Goal: Entertainment & Leisure: Consume media (video, audio)

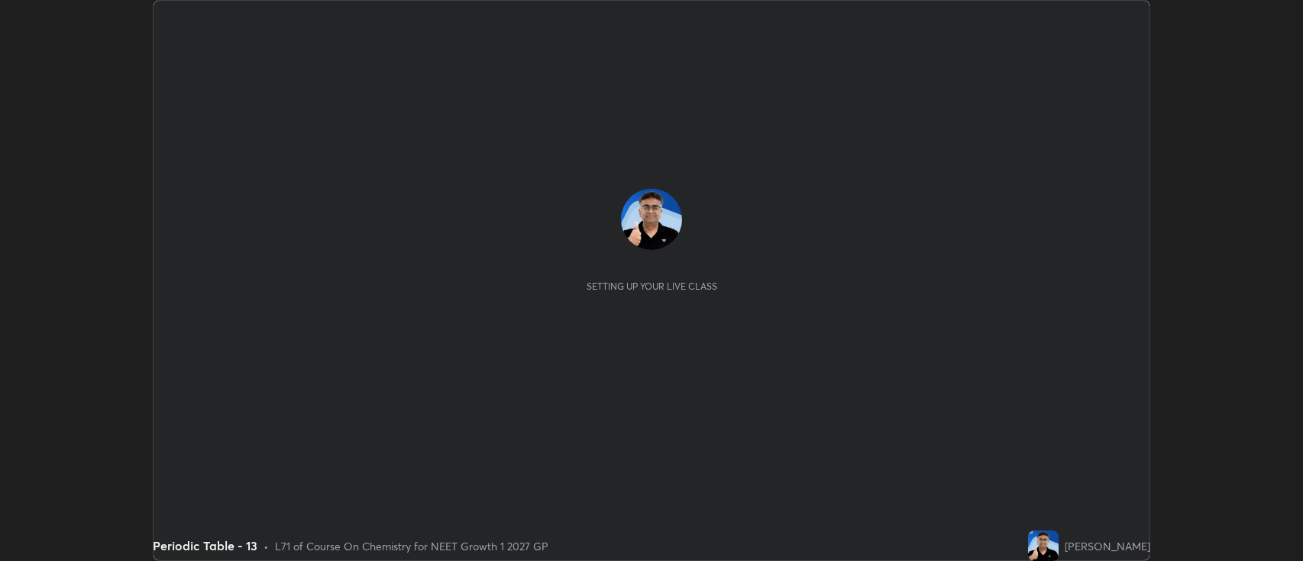
scroll to position [561, 1303]
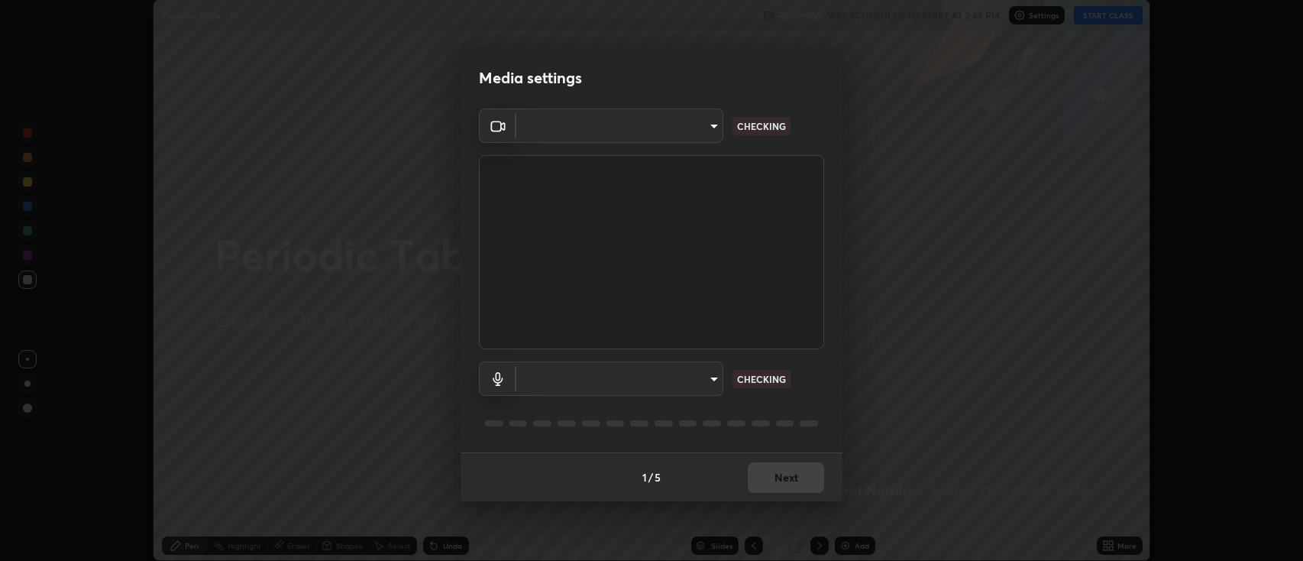
type input "3528efec02833288c34ab232e29dc1b898728e026cf3bfb96f453d63b846fc62"
type input "59cd71b39e3f87421b32276a4393f9d08f8d4183b9acfd65e72d5988036def2e"
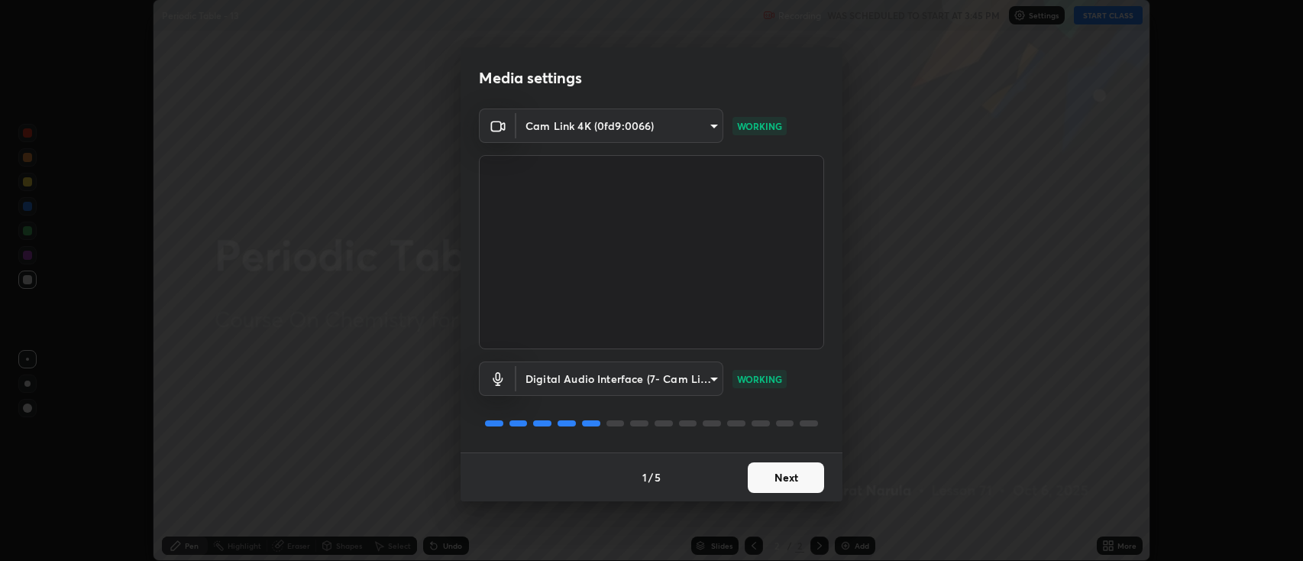
click at [802, 480] on button "Next" at bounding box center [786, 477] width 76 height 31
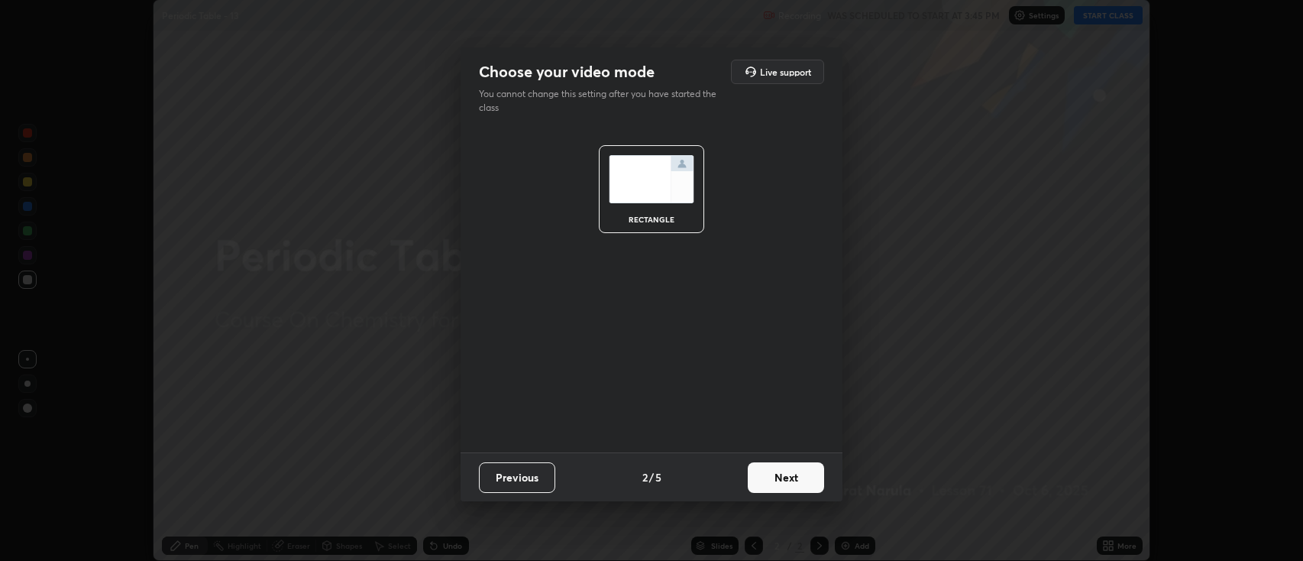
click at [803, 483] on button "Next" at bounding box center [786, 477] width 76 height 31
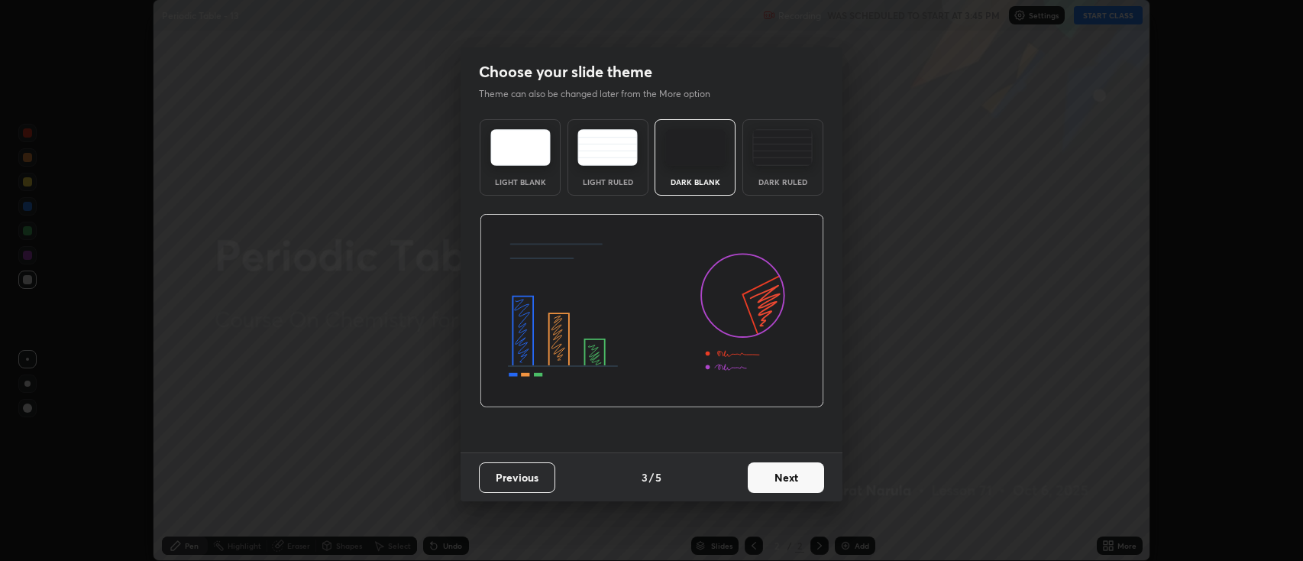
click at [788, 478] on button "Next" at bounding box center [786, 477] width 76 height 31
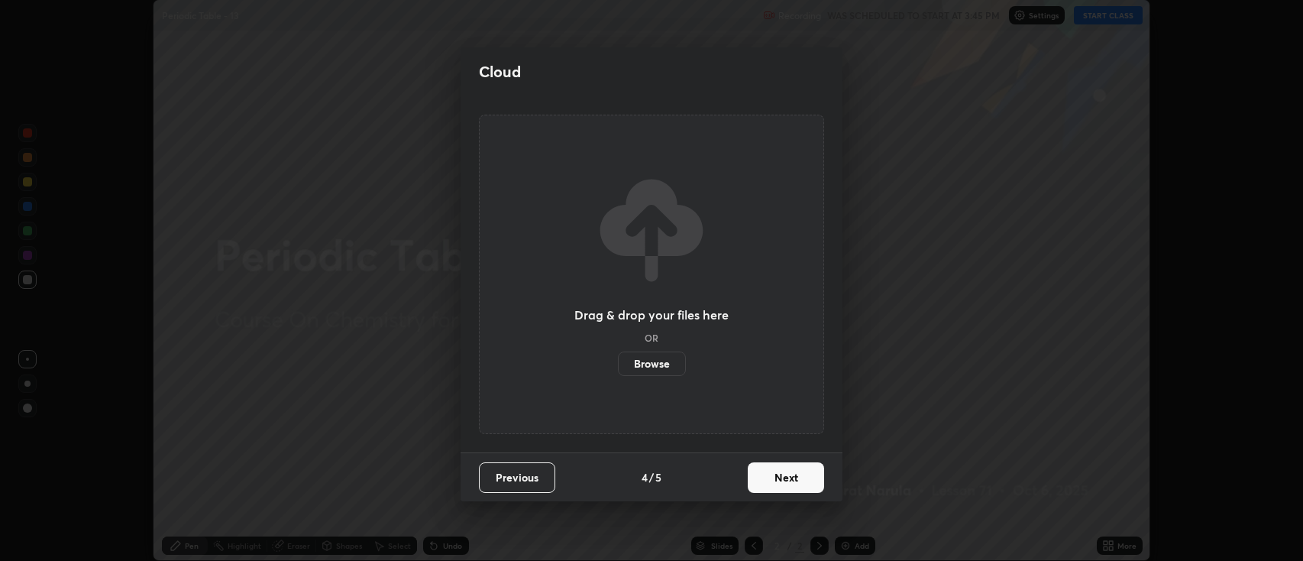
click at [783, 480] on button "Next" at bounding box center [786, 477] width 76 height 31
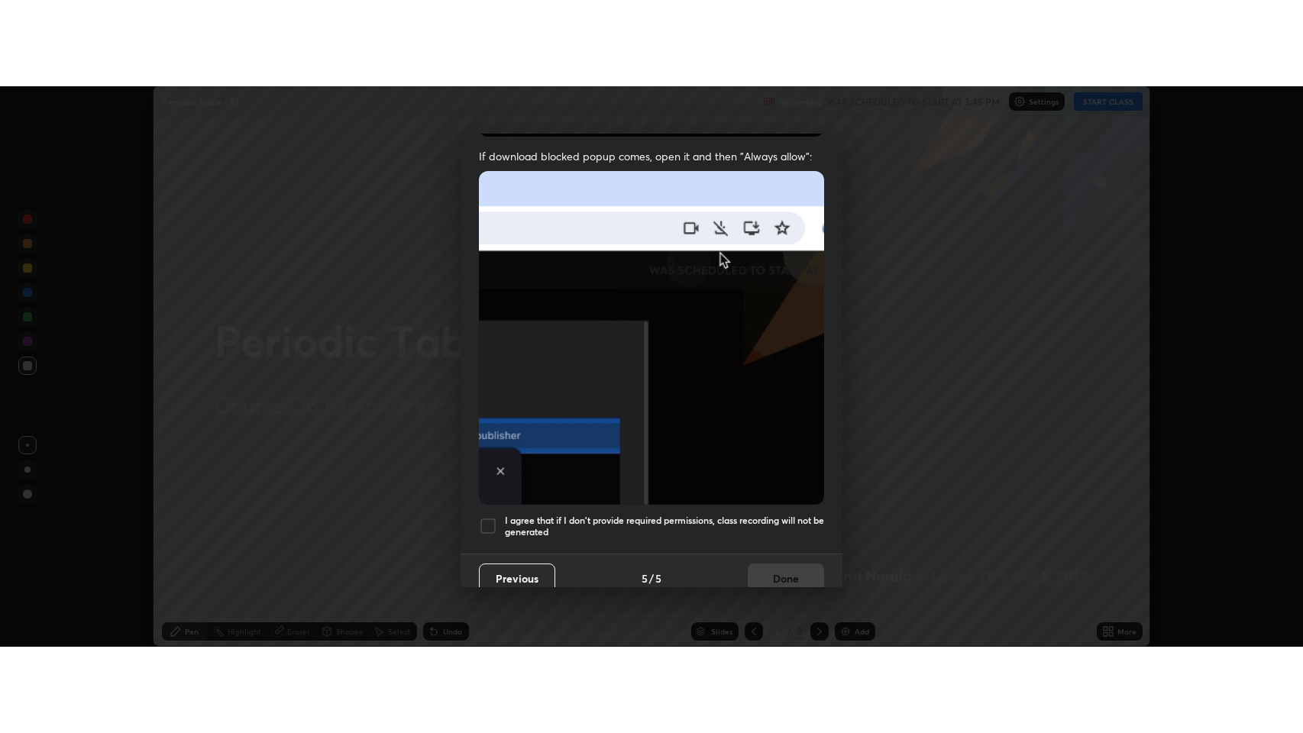
scroll to position [310, 0]
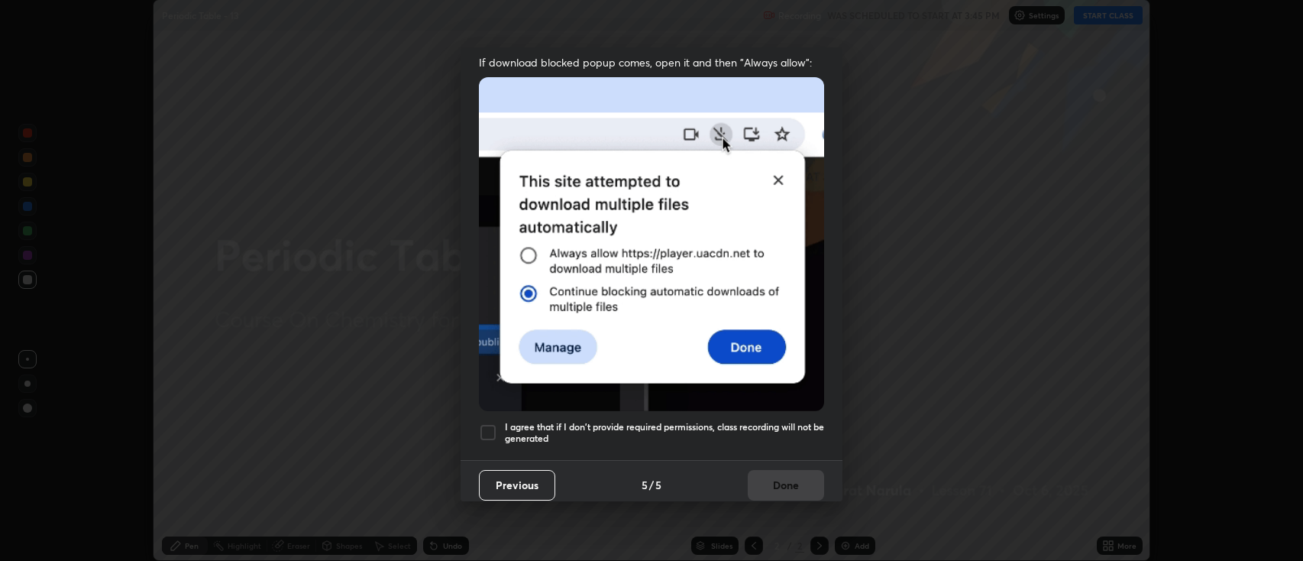
click at [691, 421] on h5 "I agree that if I don't provide required permissions, class recording will not …" at bounding box center [664, 433] width 319 height 24
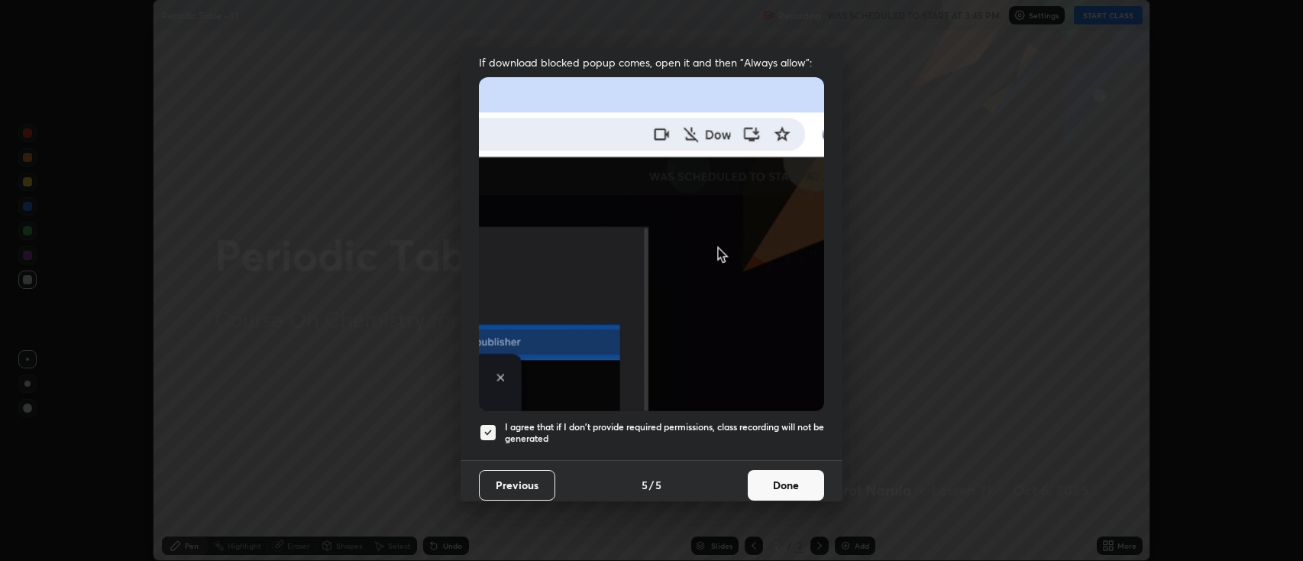
click at [774, 480] on button "Done" at bounding box center [786, 485] width 76 height 31
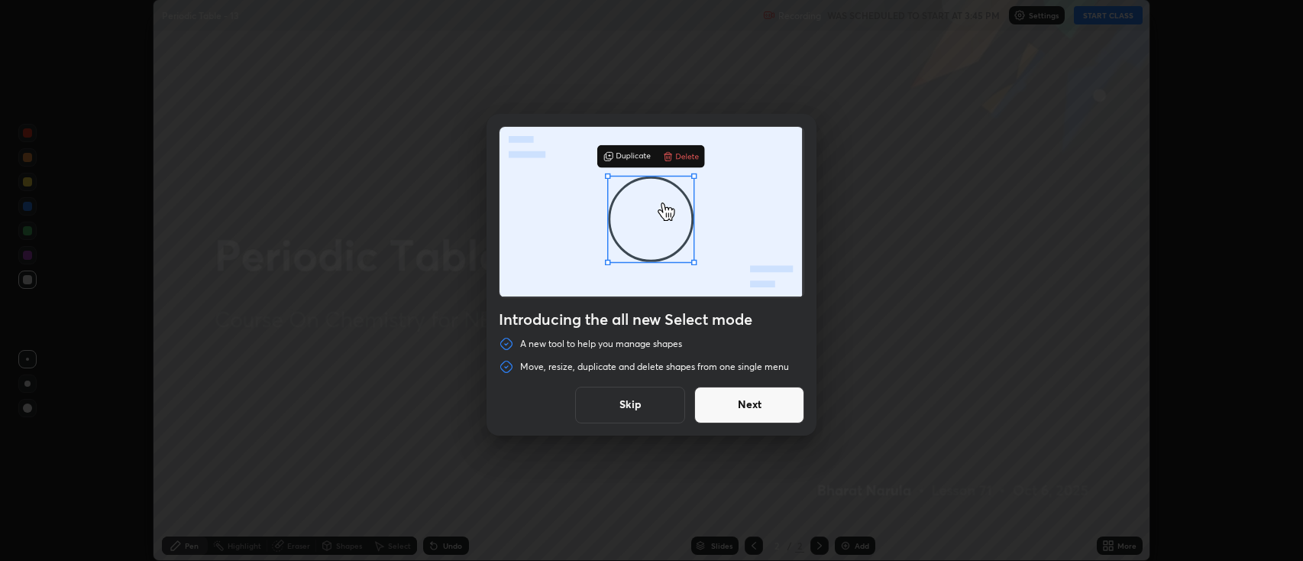
click at [655, 412] on button "Skip" at bounding box center [630, 404] width 110 height 37
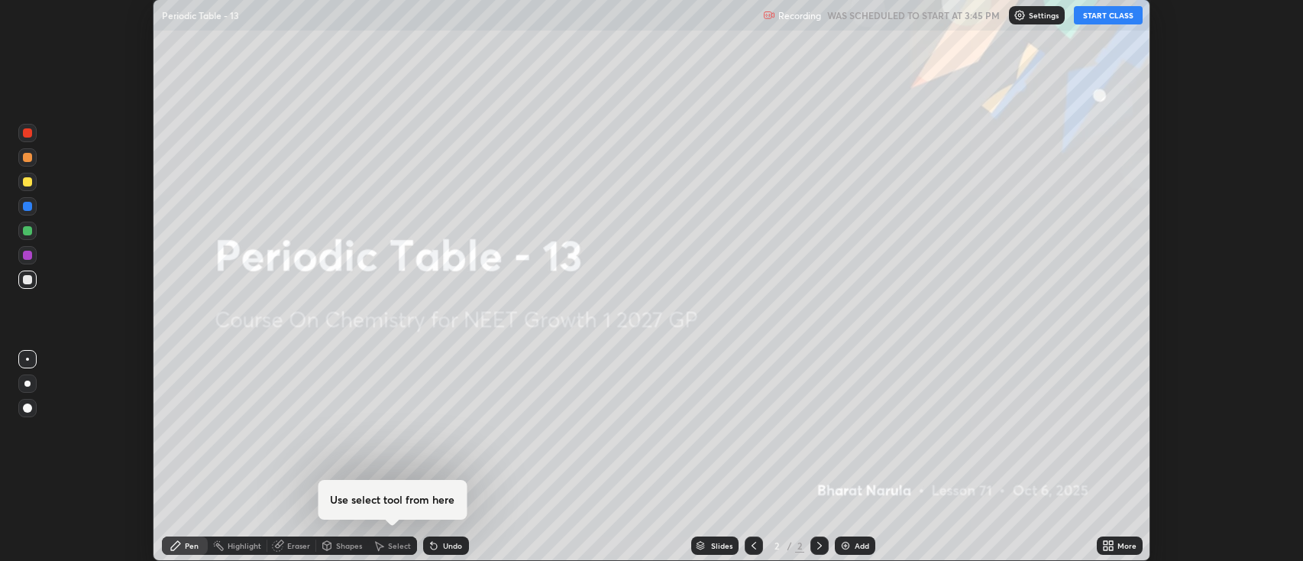
click at [1098, 17] on button "START CLASS" at bounding box center [1108, 15] width 69 height 18
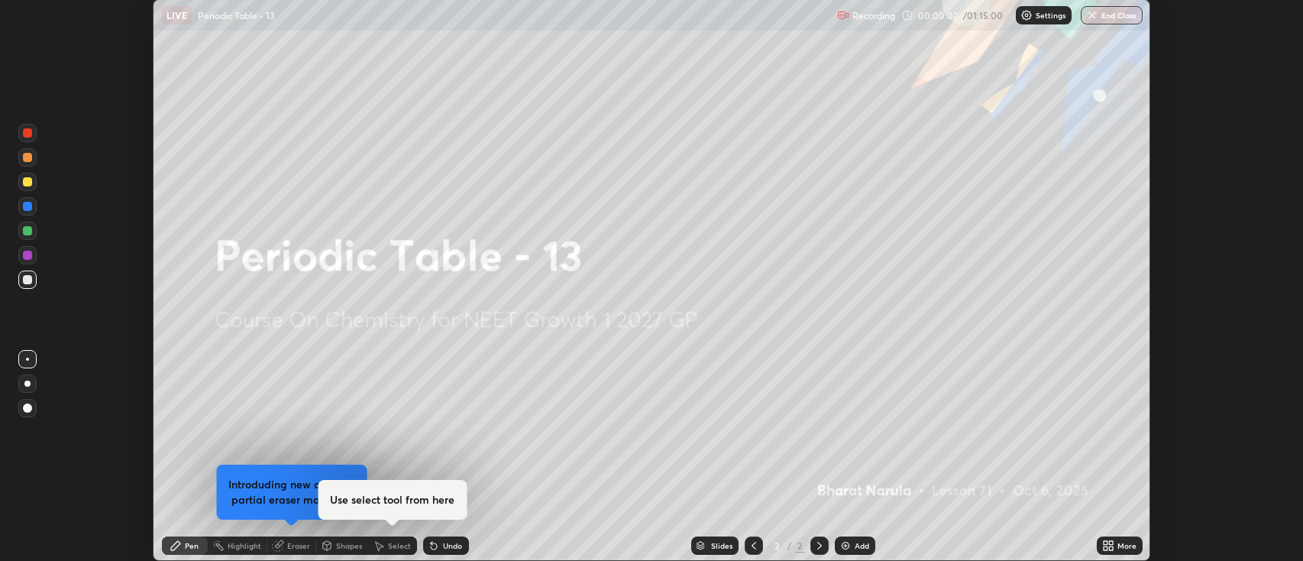
click at [845, 545] on img at bounding box center [845, 545] width 12 height 12
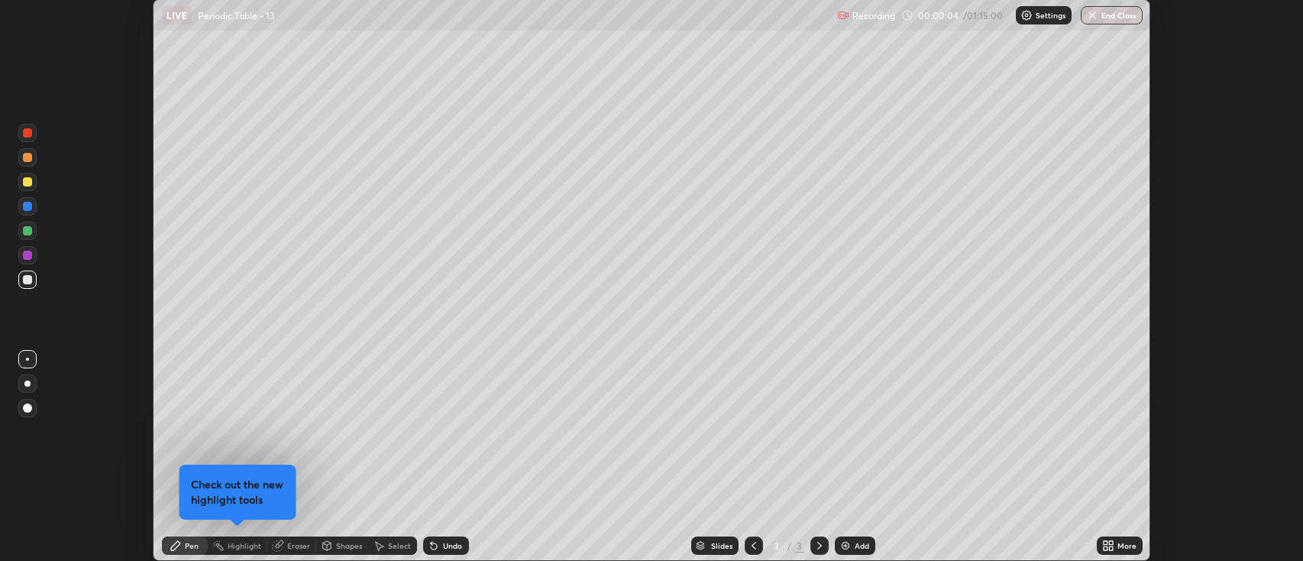
click at [1107, 543] on icon at bounding box center [1106, 543] width 4 height 4
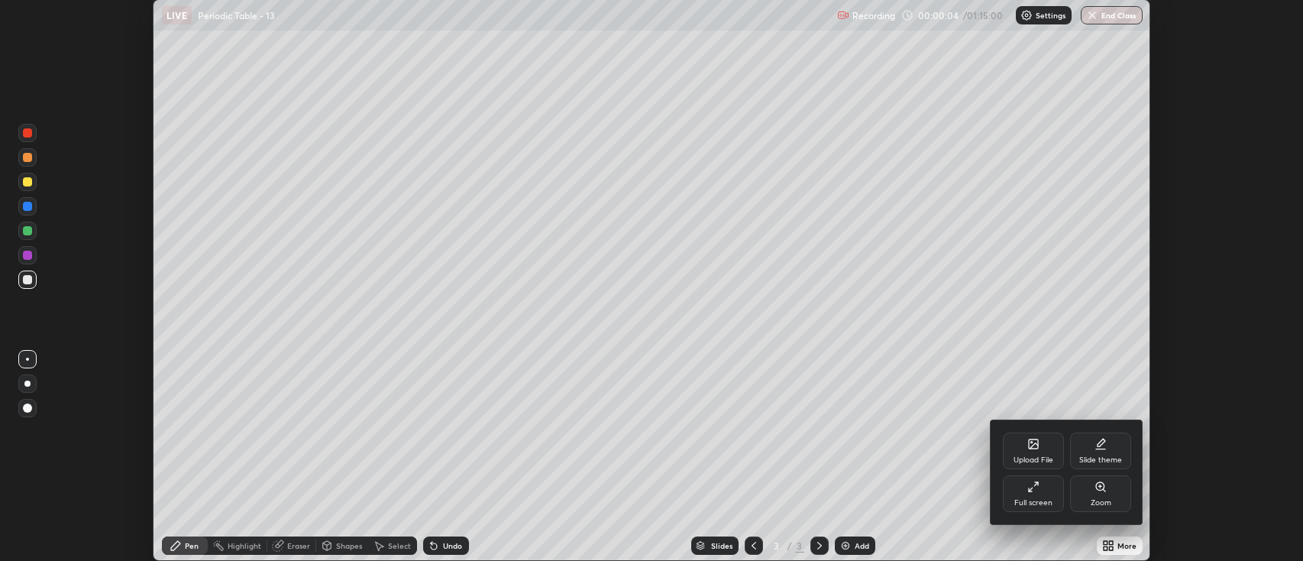
click at [1031, 491] on icon at bounding box center [1030, 489] width 3 height 3
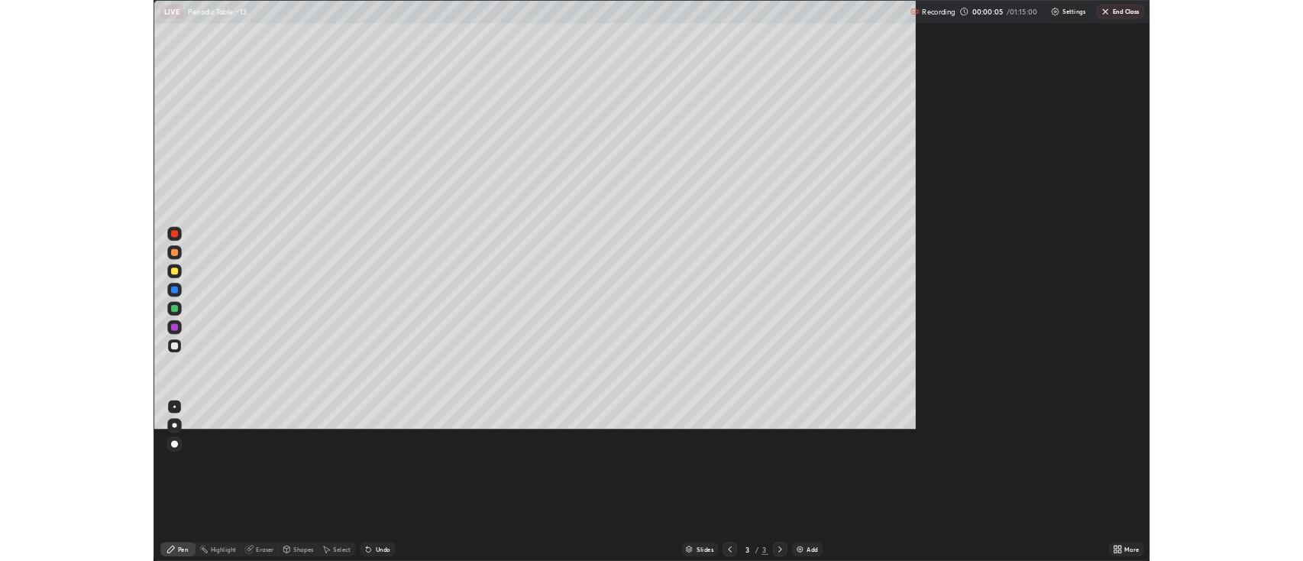
scroll to position [733, 1303]
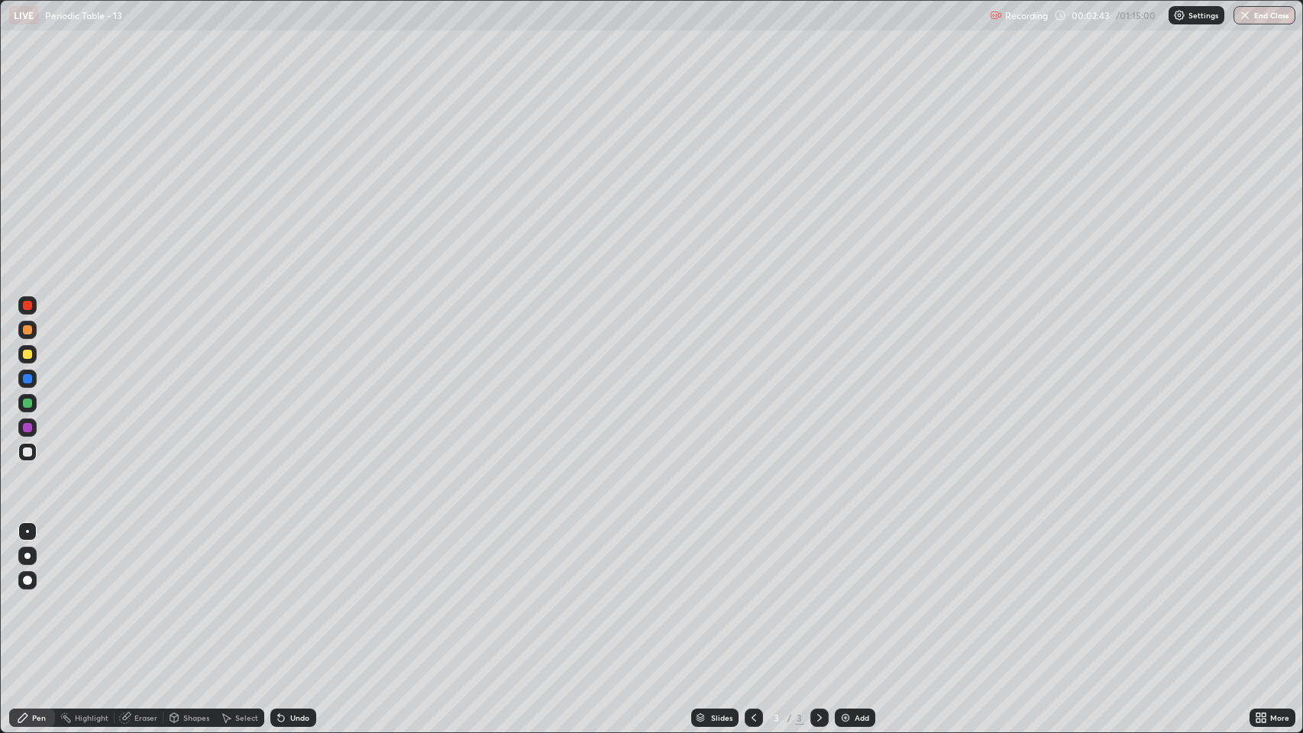
click at [27, 354] on div at bounding box center [27, 354] width 9 height 9
click at [27, 556] on div at bounding box center [27, 556] width 6 height 6
click at [298, 560] on div "Undo" at bounding box center [299, 718] width 19 height 8
click at [27, 403] on div at bounding box center [27, 403] width 9 height 9
click at [29, 456] on div at bounding box center [27, 452] width 9 height 9
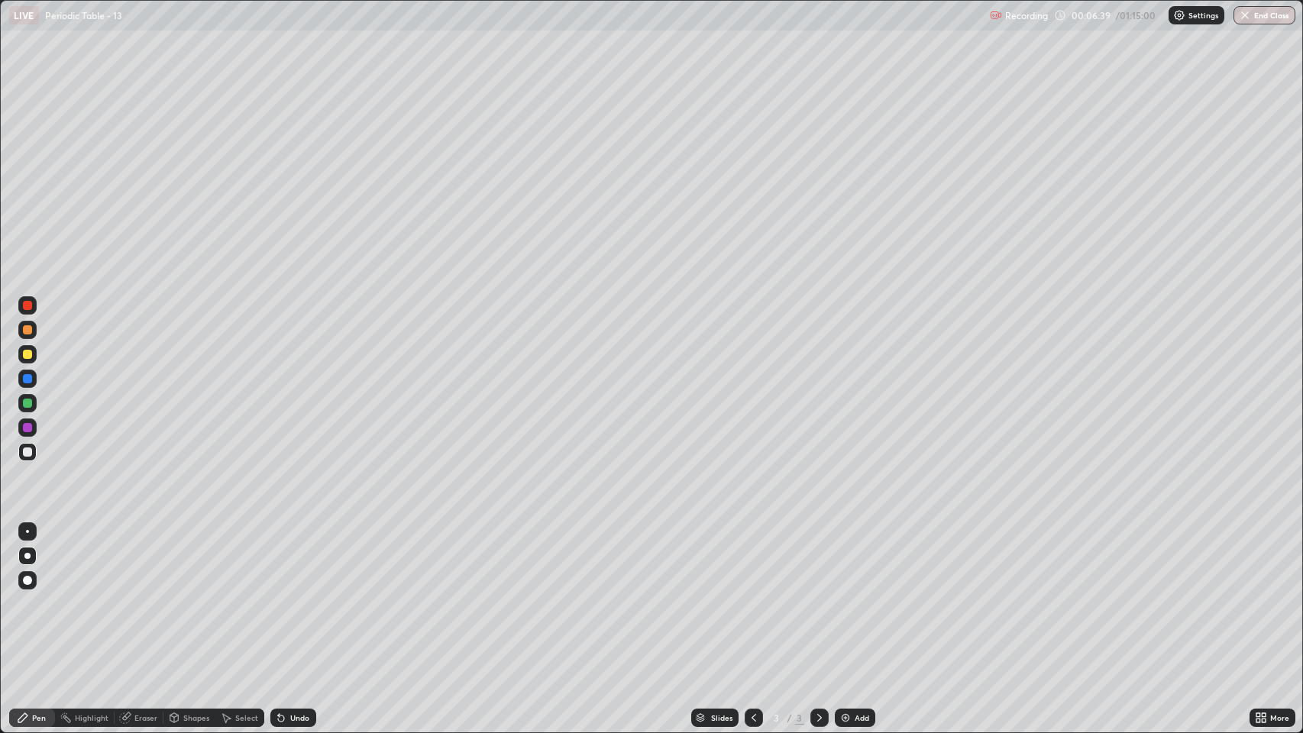
click at [855, 560] on div "Add" at bounding box center [862, 718] width 15 height 8
click at [296, 560] on div "Undo" at bounding box center [299, 718] width 19 height 8
click at [29, 354] on div at bounding box center [27, 354] width 9 height 9
click at [24, 453] on div at bounding box center [27, 452] width 9 height 9
click at [27, 354] on div at bounding box center [27, 354] width 9 height 9
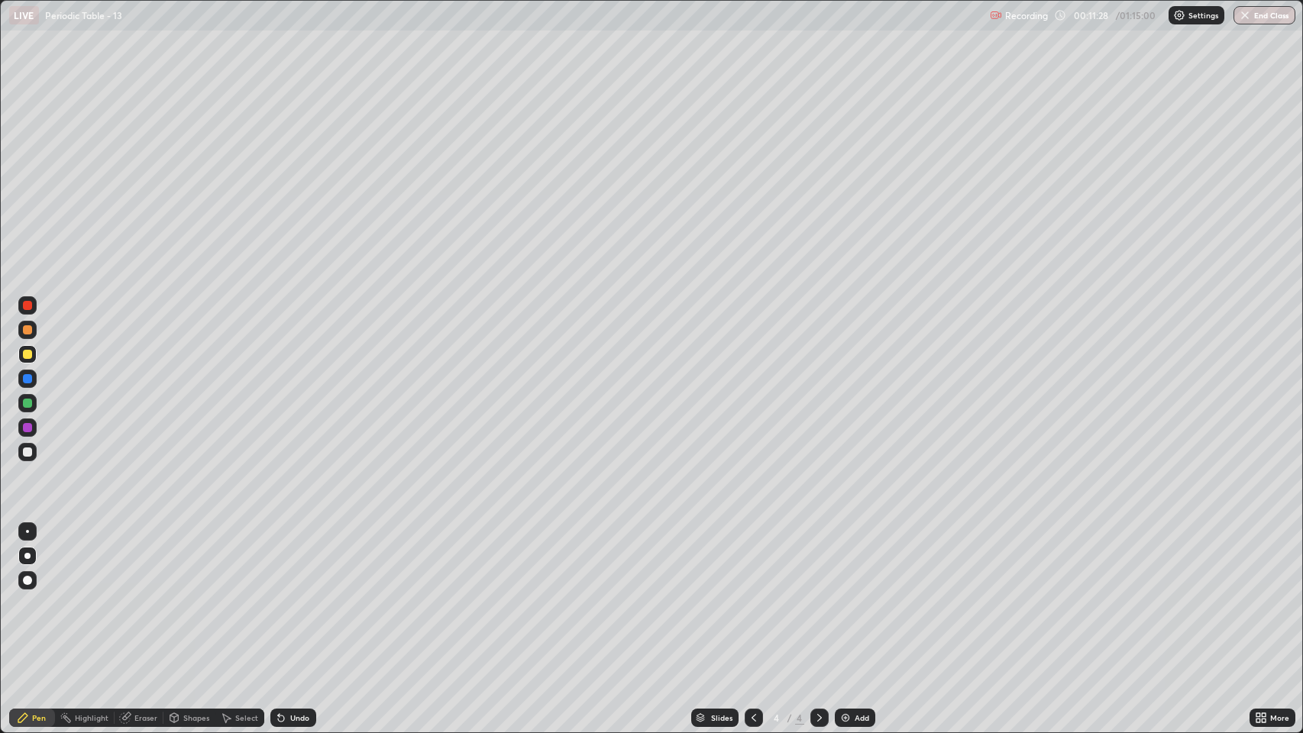
click at [842, 560] on img at bounding box center [845, 718] width 12 height 12
click at [24, 449] on div at bounding box center [27, 452] width 9 height 9
click at [847, 560] on img at bounding box center [845, 718] width 12 height 12
click at [139, 560] on div "Eraser" at bounding box center [145, 718] width 23 height 8
click at [145, 560] on div "Eraser" at bounding box center [145, 718] width 23 height 8
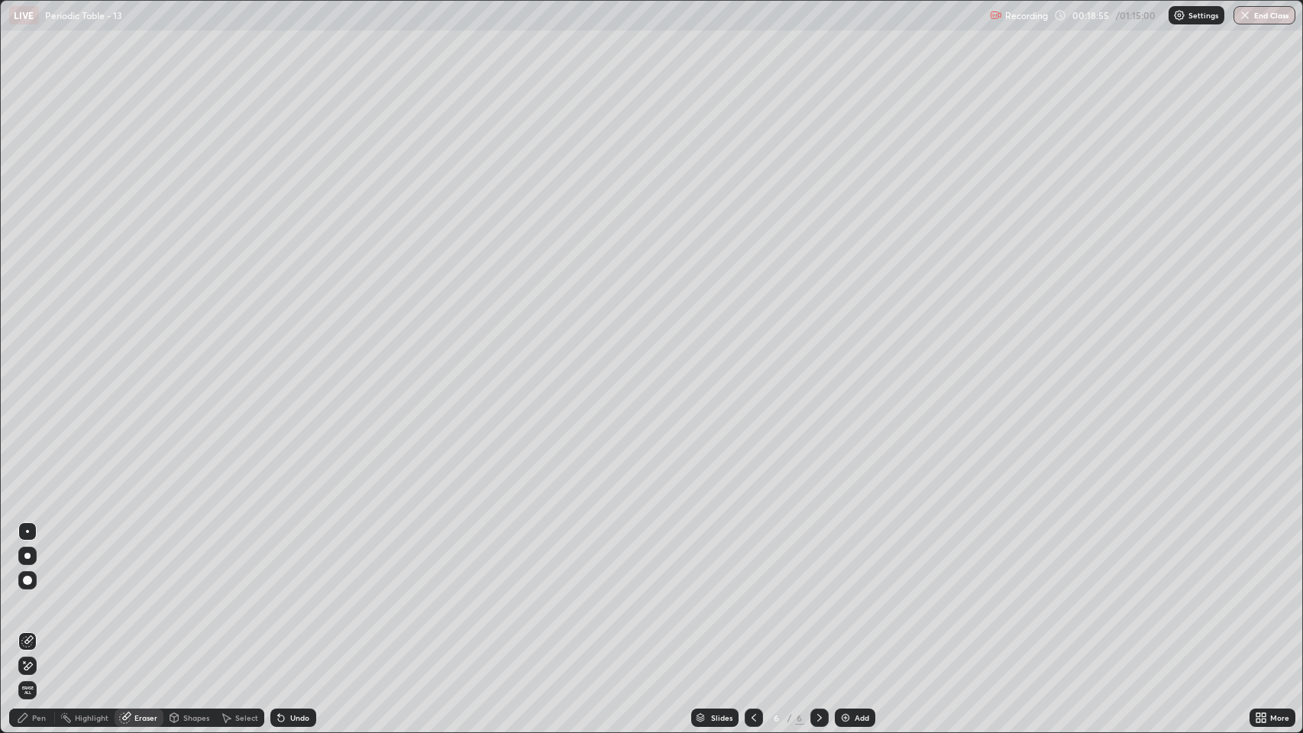
click at [30, 560] on div "Pen" at bounding box center [32, 718] width 46 height 18
click at [23, 428] on div at bounding box center [27, 427] width 9 height 9
click at [27, 355] on div at bounding box center [27, 354] width 9 height 9
click at [290, 560] on div "Undo" at bounding box center [299, 718] width 19 height 8
click at [26, 332] on div at bounding box center [27, 329] width 9 height 9
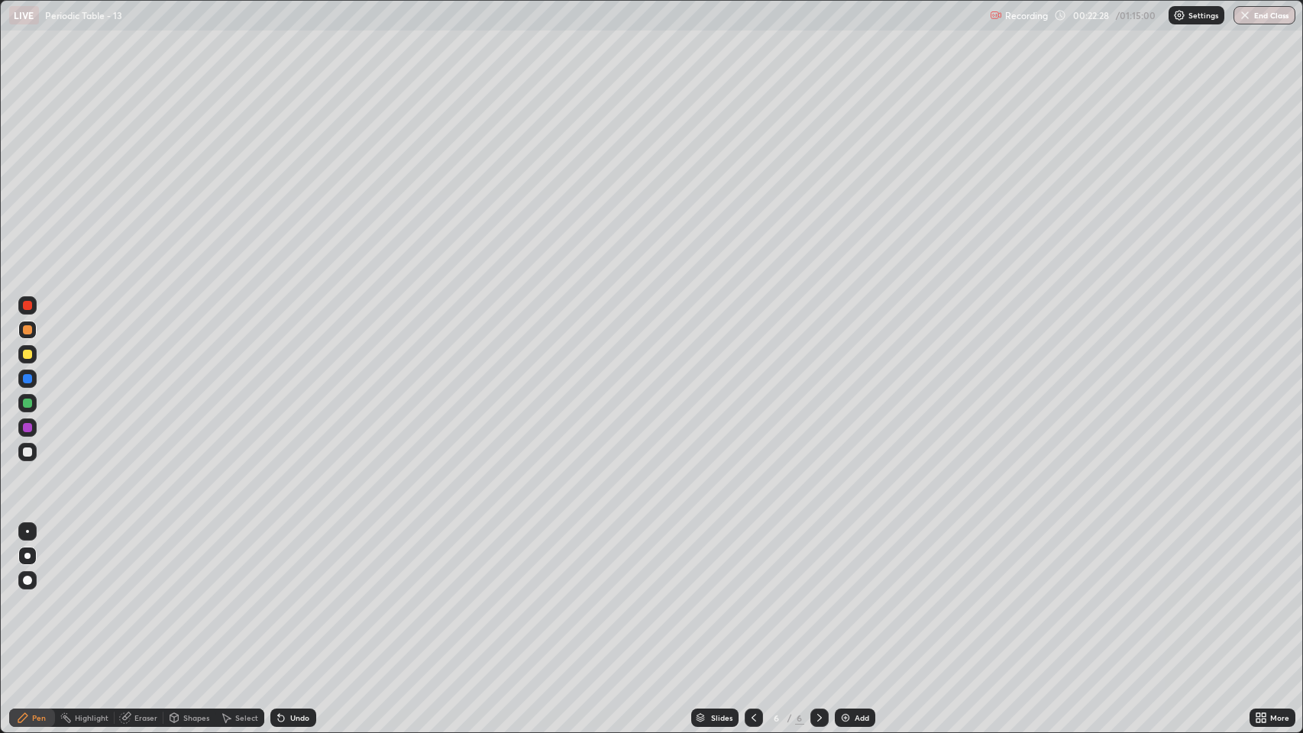
click at [754, 560] on icon at bounding box center [754, 718] width 12 height 12
click at [755, 560] on icon at bounding box center [754, 718] width 12 height 12
click at [816, 560] on icon at bounding box center [819, 718] width 12 height 12
click at [750, 560] on icon at bounding box center [754, 718] width 12 height 12
click at [752, 560] on icon at bounding box center [754, 718] width 5 height 8
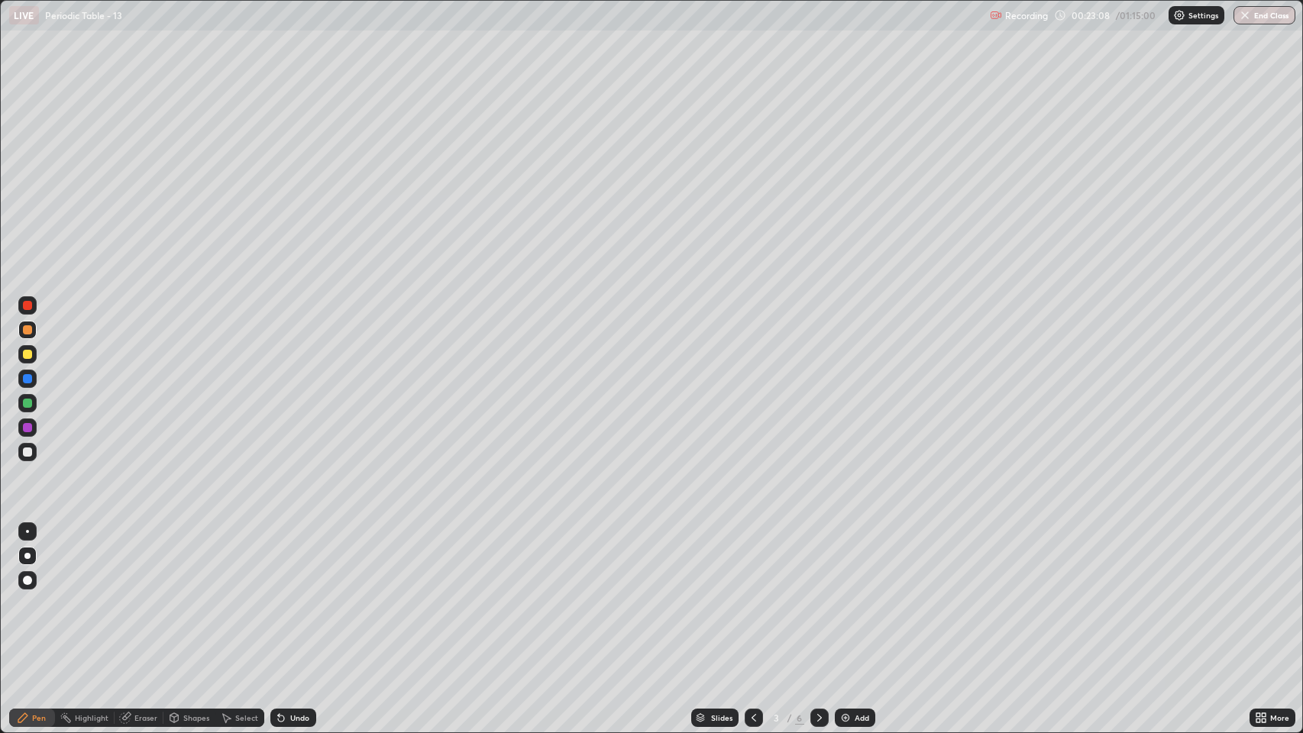
click at [815, 560] on icon at bounding box center [819, 718] width 12 height 12
click at [819, 560] on icon at bounding box center [819, 718] width 5 height 8
click at [818, 560] on icon at bounding box center [819, 718] width 12 height 12
click at [24, 456] on div at bounding box center [27, 452] width 9 height 9
click at [24, 355] on div at bounding box center [27, 354] width 9 height 9
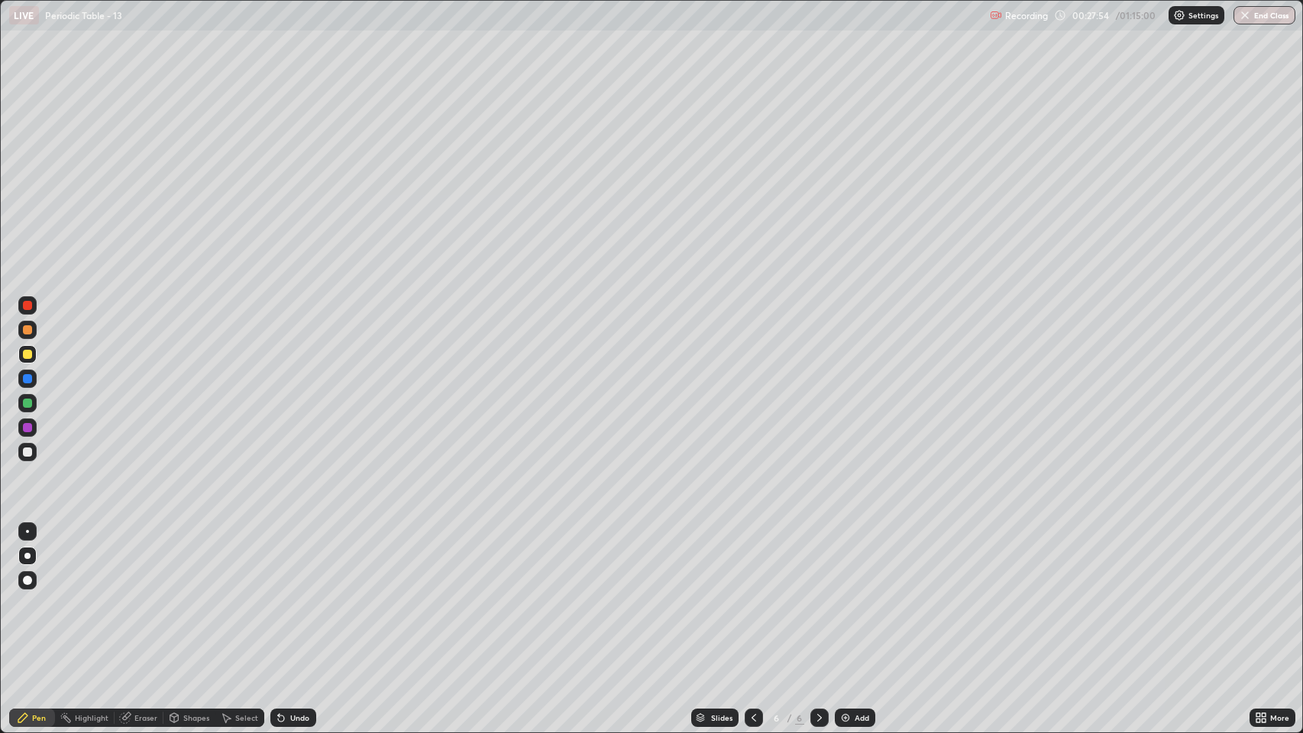
click at [845, 560] on img at bounding box center [845, 718] width 12 height 12
click at [27, 330] on div at bounding box center [27, 329] width 9 height 9
click at [27, 354] on div at bounding box center [27, 354] width 9 height 9
click at [293, 560] on div "Undo" at bounding box center [299, 718] width 19 height 8
click at [295, 560] on div "Undo" at bounding box center [293, 718] width 46 height 18
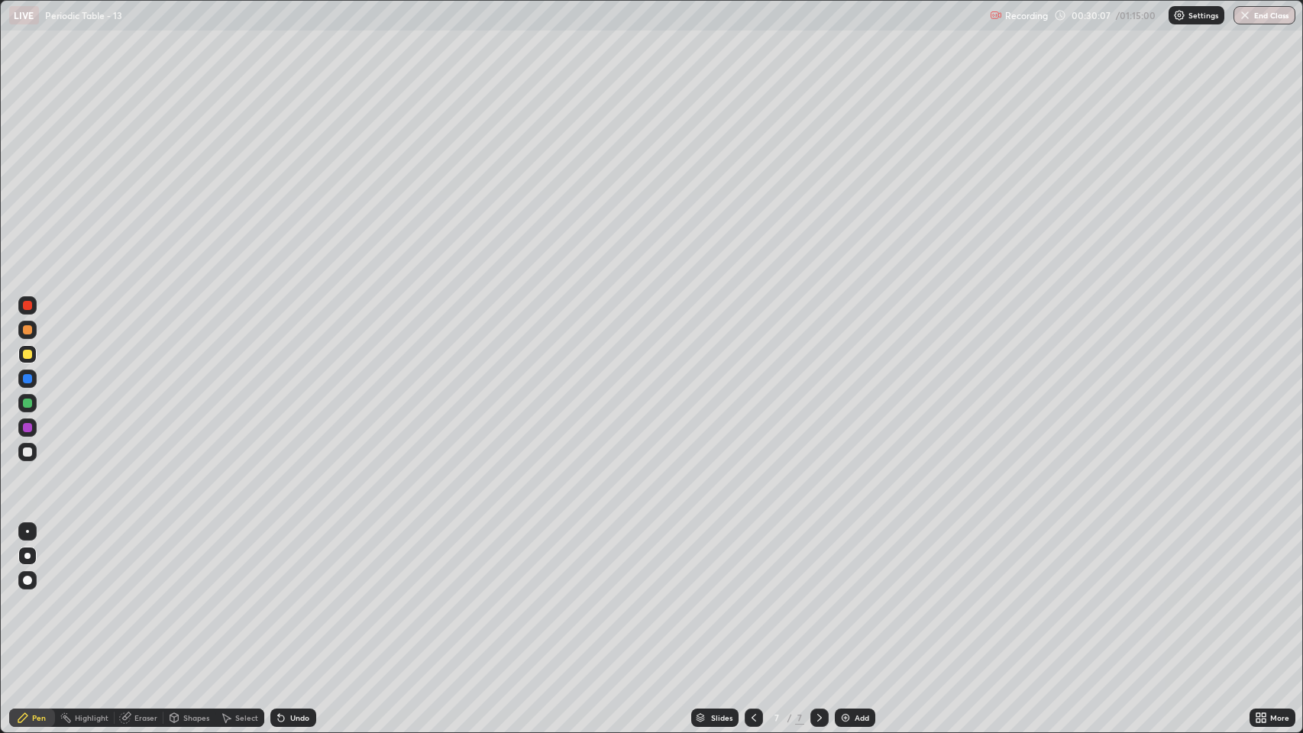
click at [297, 560] on div "Undo" at bounding box center [299, 718] width 19 height 8
click at [295, 560] on div "Undo" at bounding box center [299, 718] width 19 height 8
click at [290, 560] on div "Undo" at bounding box center [293, 718] width 46 height 18
click at [291, 560] on div "Undo" at bounding box center [299, 718] width 19 height 8
click at [288, 560] on div "Undo" at bounding box center [293, 718] width 46 height 18
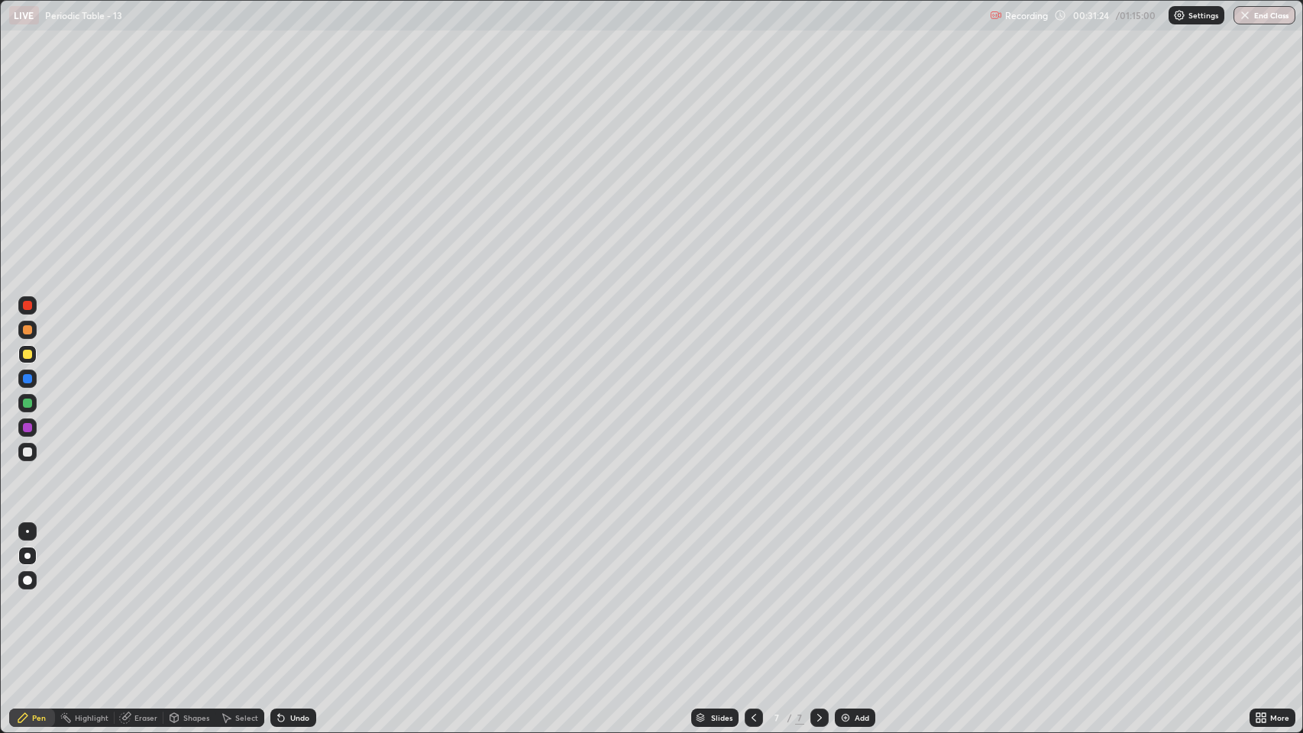
click at [134, 560] on div "Eraser" at bounding box center [145, 718] width 23 height 8
click at [24, 560] on icon at bounding box center [22, 717] width 9 height 9
click at [127, 560] on icon at bounding box center [124, 718] width 10 height 10
click at [32, 560] on div "Pen" at bounding box center [39, 718] width 14 height 8
click at [27, 403] on div at bounding box center [27, 403] width 9 height 9
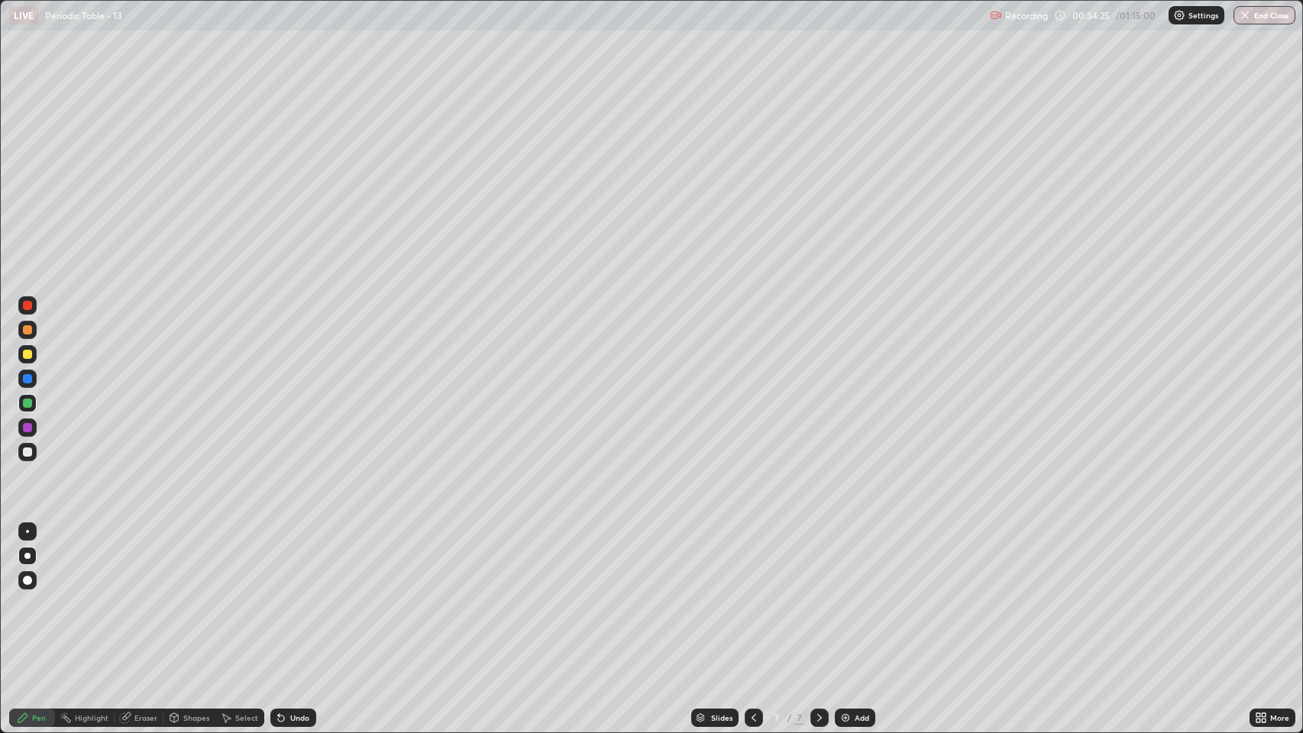
click at [754, 560] on icon at bounding box center [754, 718] width 12 height 12
click at [25, 382] on div at bounding box center [27, 378] width 9 height 9
click at [27, 330] on div at bounding box center [27, 329] width 9 height 9
click at [25, 354] on div at bounding box center [27, 354] width 9 height 9
click at [26, 453] on div at bounding box center [27, 452] width 9 height 9
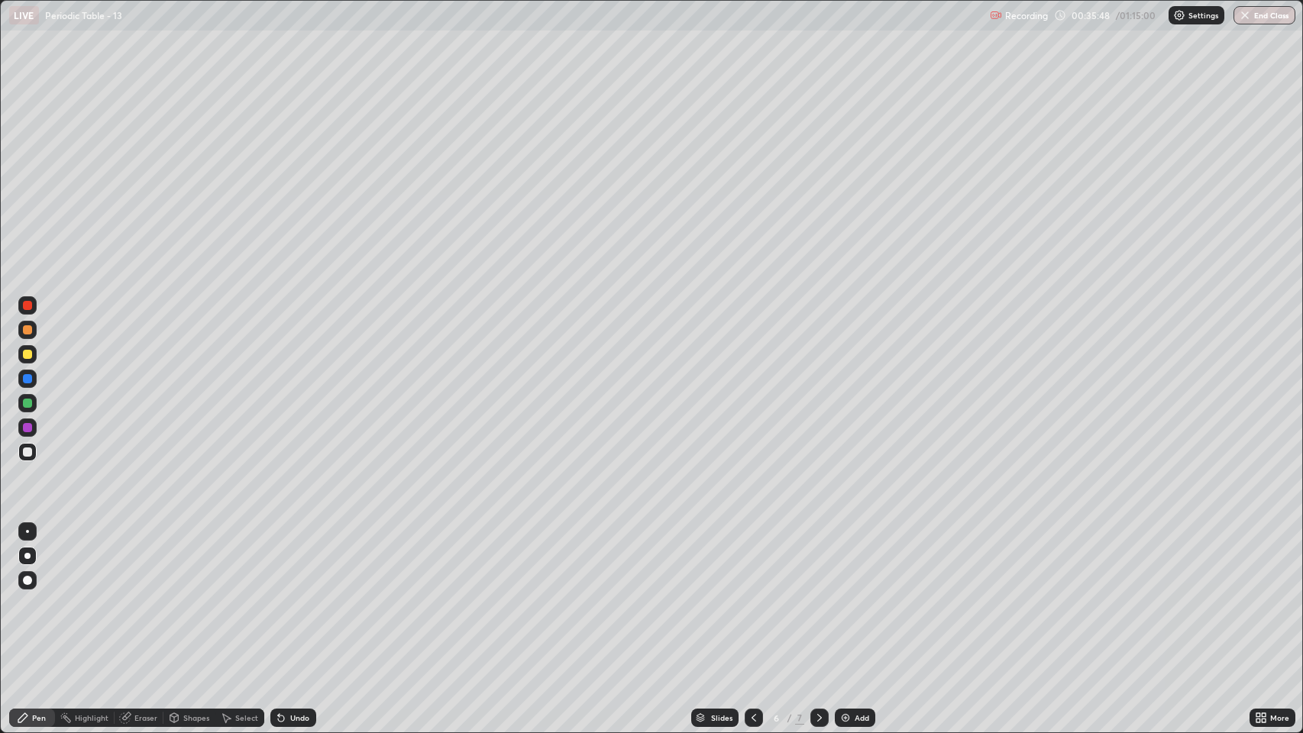
click at [290, 560] on div "Undo" at bounding box center [299, 718] width 19 height 8
click at [291, 560] on div "Undo" at bounding box center [299, 718] width 19 height 8
click at [27, 354] on div at bounding box center [27, 354] width 9 height 9
click at [27, 453] on div at bounding box center [27, 452] width 9 height 9
click at [27, 354] on div at bounding box center [27, 354] width 9 height 9
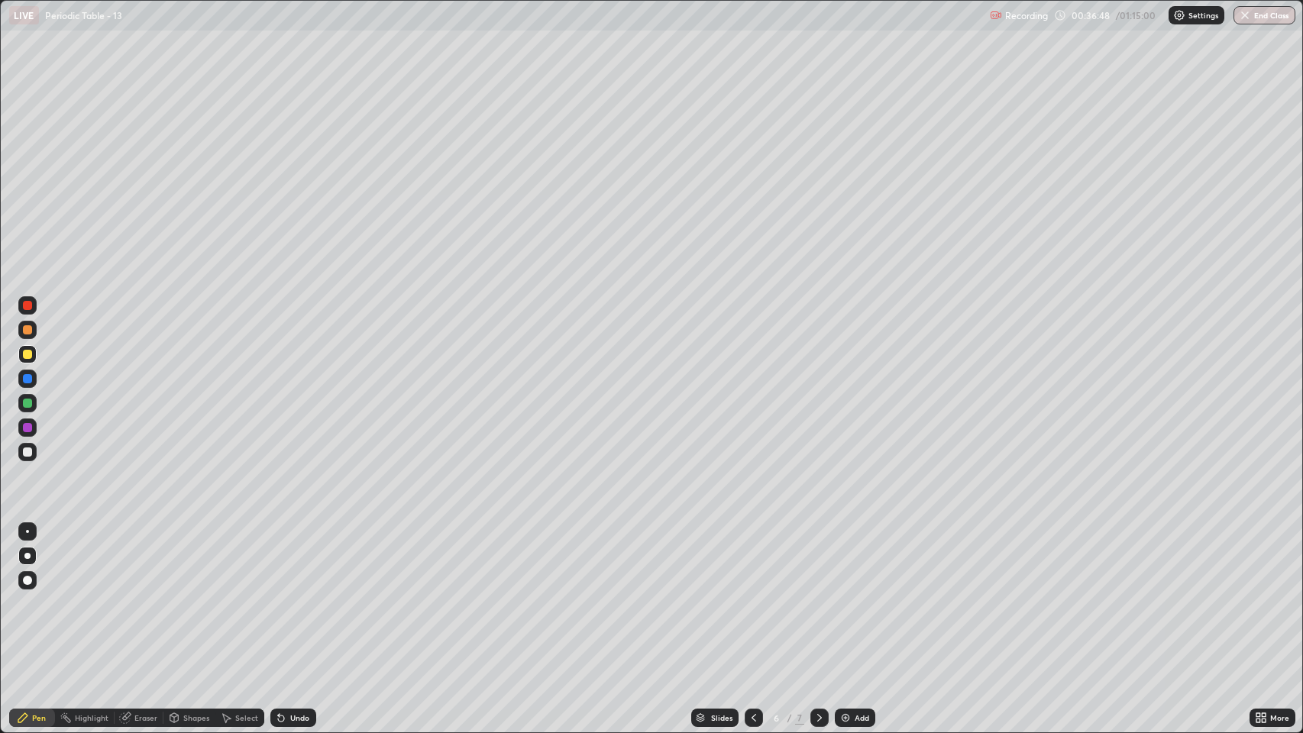
click at [29, 451] on div at bounding box center [27, 452] width 9 height 9
click at [25, 357] on div at bounding box center [27, 354] width 9 height 9
click at [25, 454] on div at bounding box center [27, 452] width 9 height 9
click at [458, 560] on div "Slides 6 / 7 Add" at bounding box center [783, 718] width 934 height 31
click at [477, 560] on div "Slides 6 / 7 Add" at bounding box center [783, 718] width 934 height 31
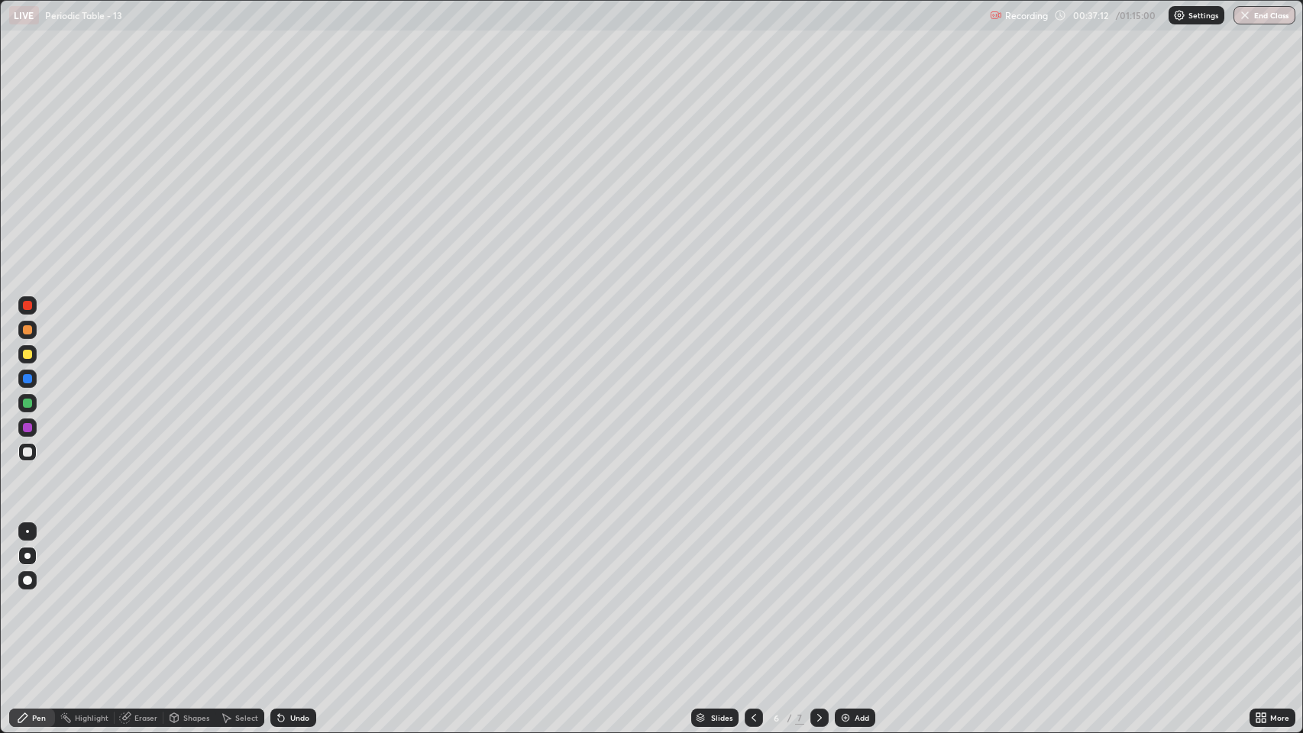
click at [493, 560] on div "Slides 6 / 7 Add" at bounding box center [783, 718] width 934 height 31
click at [516, 560] on div "Slides 6 / 7 Add" at bounding box center [783, 718] width 934 height 31
click at [521, 560] on div "Slides 6 / 7 Add" at bounding box center [783, 718] width 934 height 31
click at [542, 560] on div "Slides 6 / 7 Add" at bounding box center [783, 718] width 934 height 31
click at [553, 560] on div "Slides 6 / 7 Add" at bounding box center [783, 718] width 934 height 31
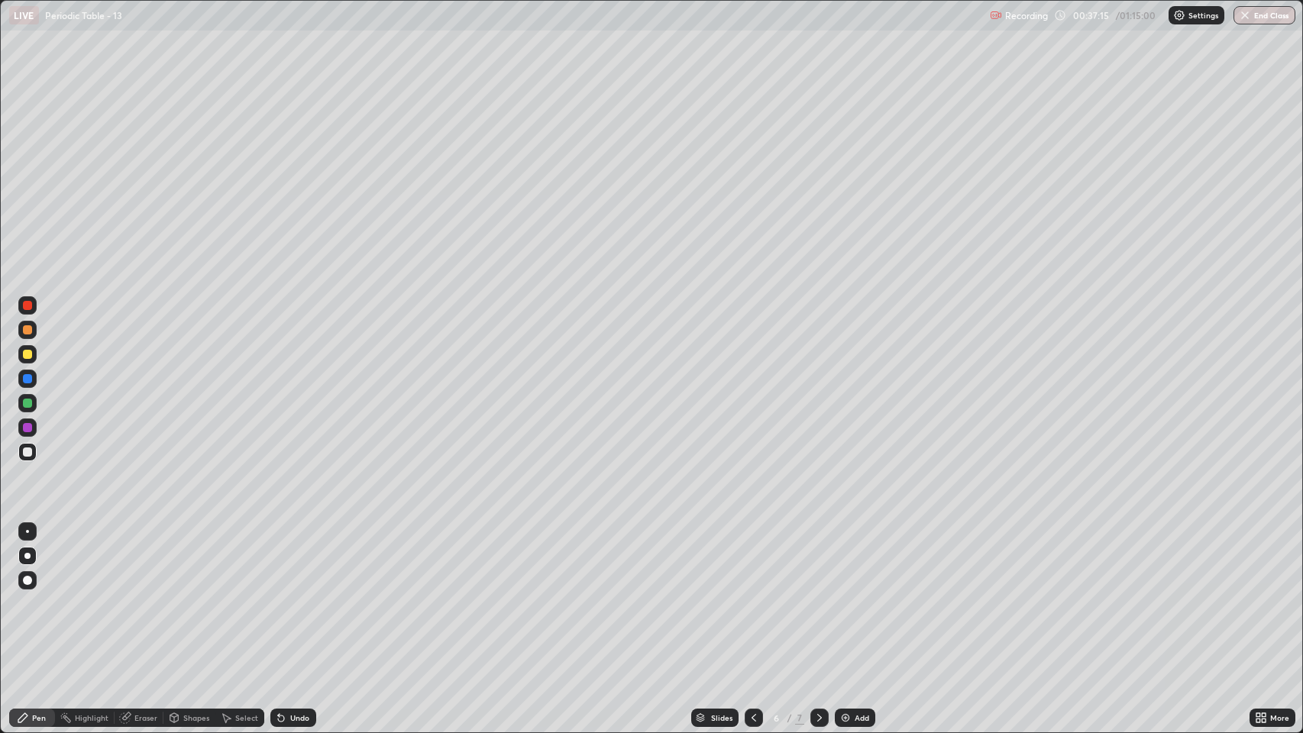
click at [558, 560] on div "Slides 6 / 7 Add" at bounding box center [783, 718] width 934 height 31
click at [27, 354] on div at bounding box center [27, 354] width 9 height 9
click at [23, 449] on div at bounding box center [27, 452] width 9 height 9
click at [244, 560] on div "Select" at bounding box center [246, 718] width 23 height 8
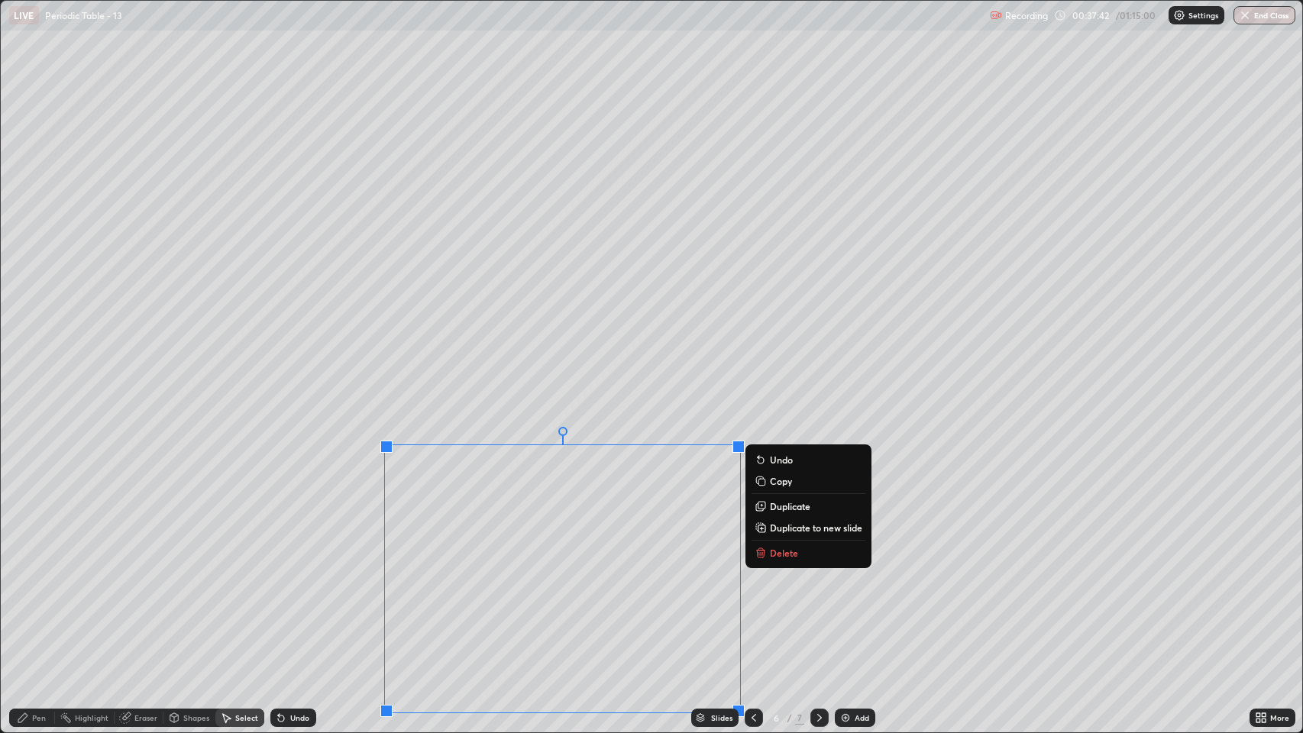
click at [768, 481] on button "Copy" at bounding box center [809, 481] width 114 height 18
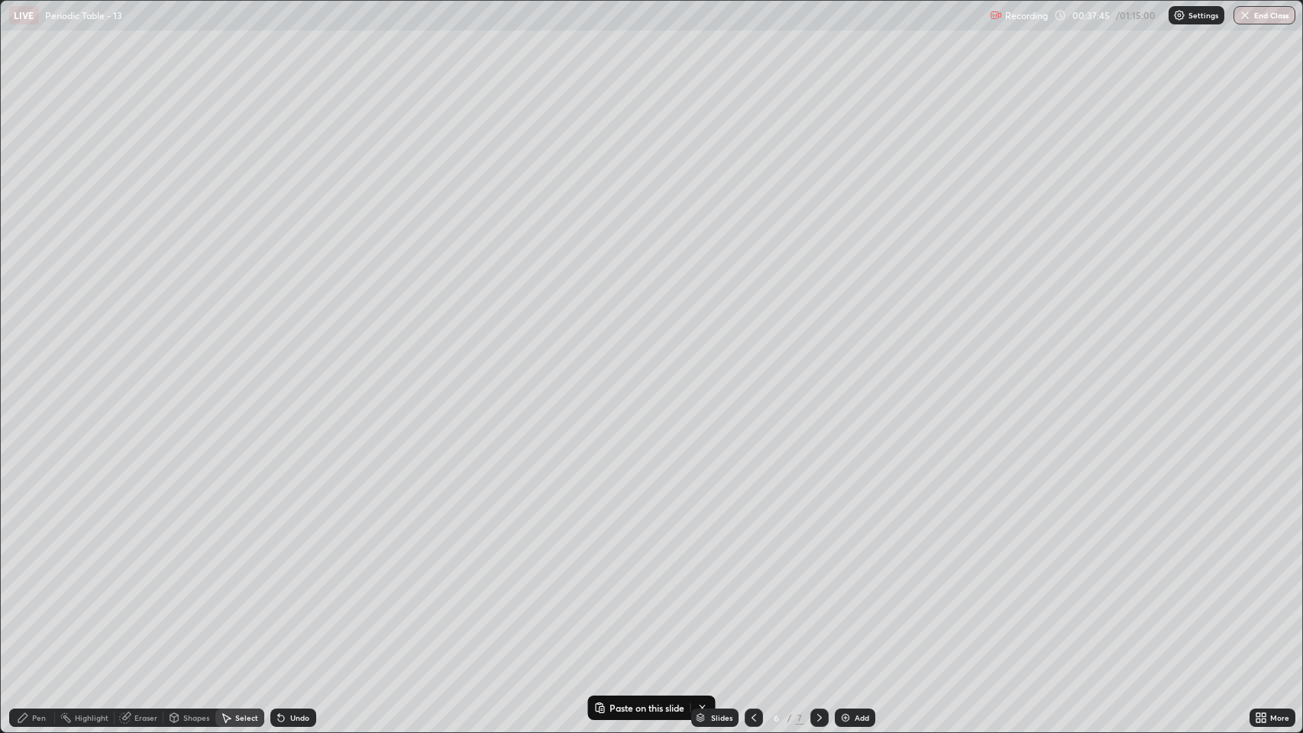
click at [816, 560] on icon at bounding box center [819, 718] width 12 height 12
click at [785, 467] on p "Paste here" at bounding box center [804, 471] width 45 height 12
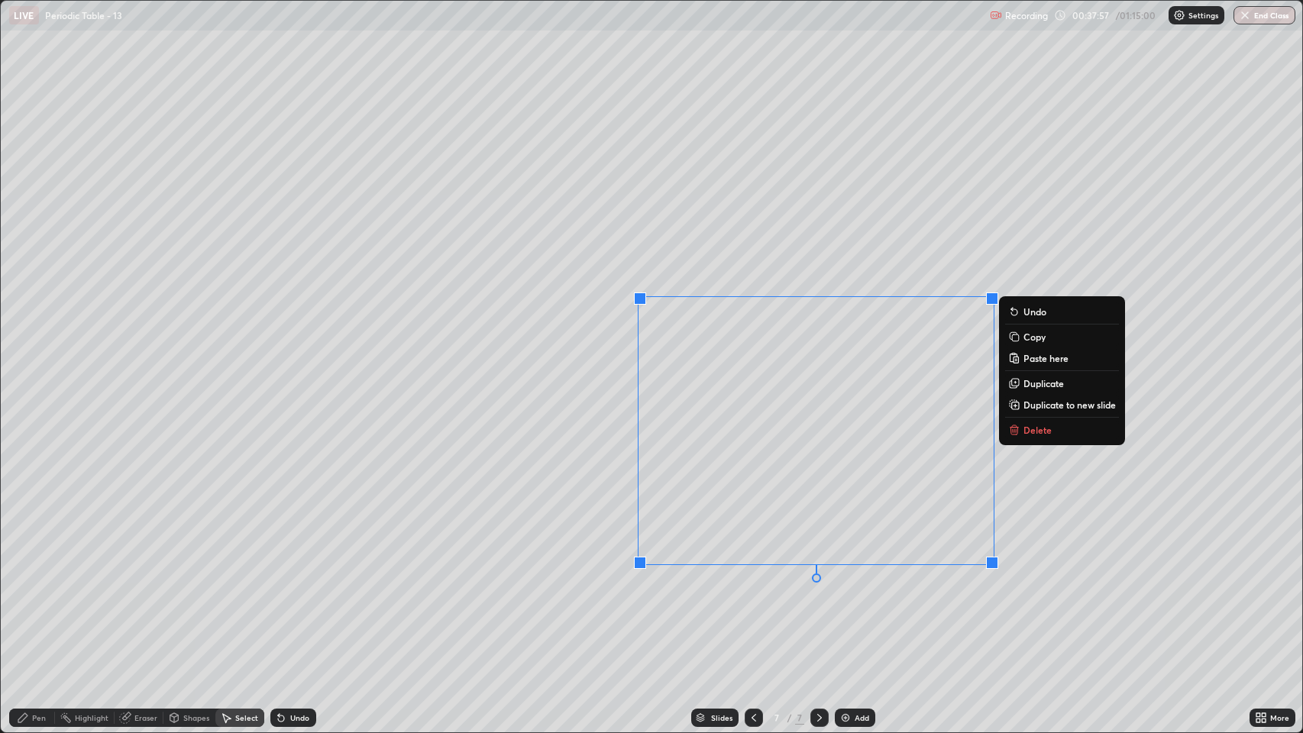
click at [134, 560] on div "Eraser" at bounding box center [145, 718] width 23 height 8
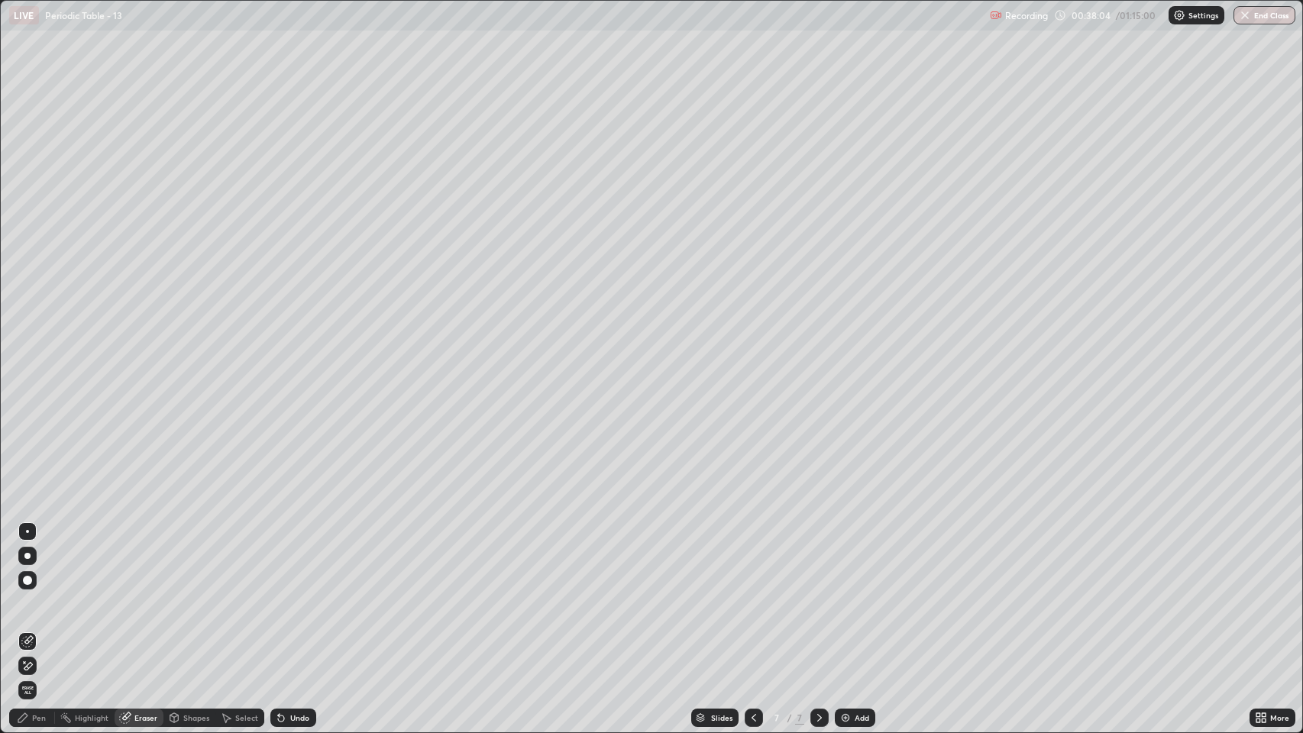
click at [238, 560] on div "Select" at bounding box center [246, 718] width 23 height 8
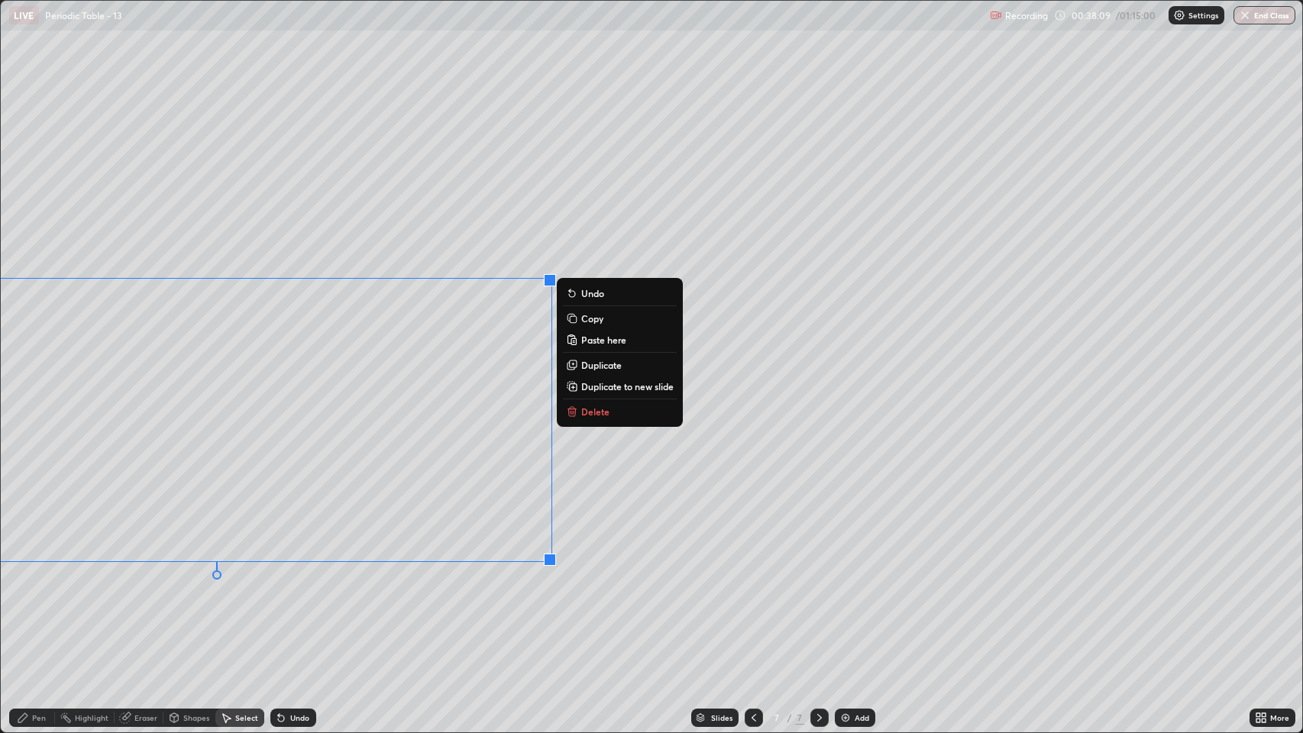
click at [397, 560] on div "0 ° Undo Copy Paste here Duplicate Duplicate to new slide Delete" at bounding box center [652, 367] width 1302 height 732
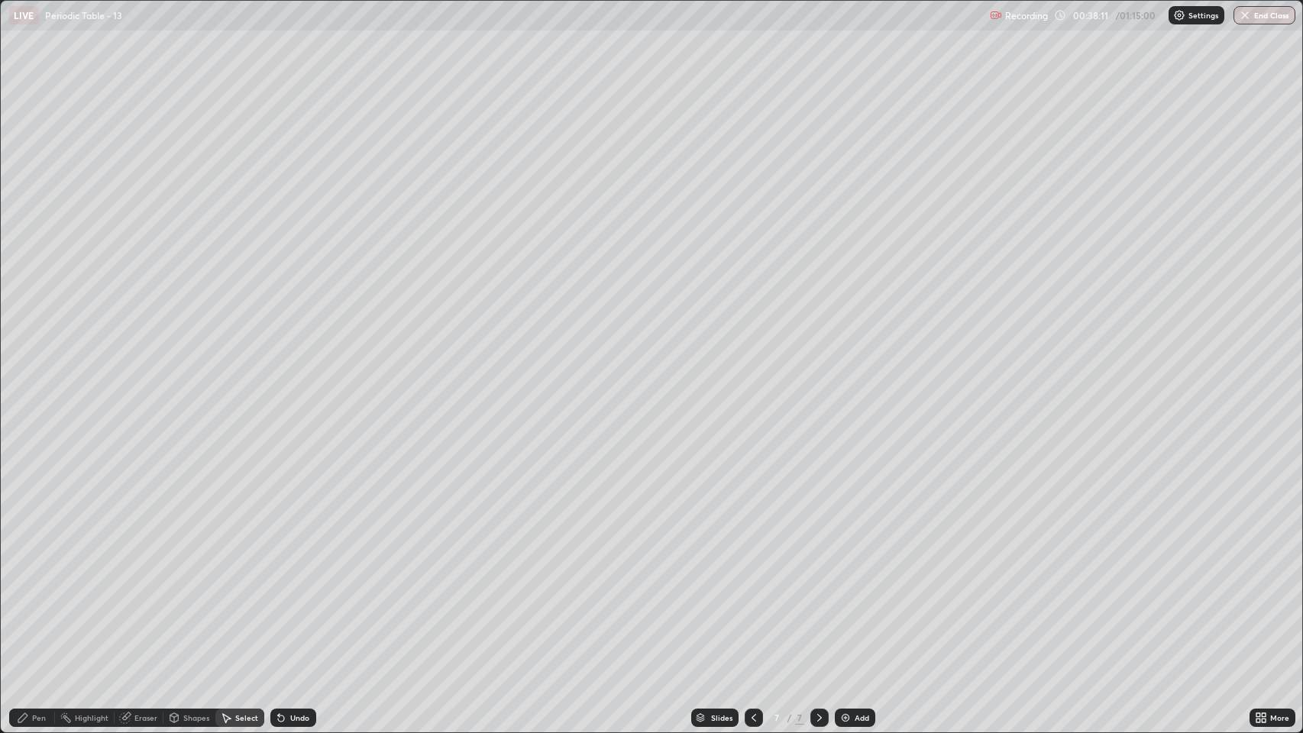
click at [371, 560] on div "0 ° Undo Copy Paste here Duplicate Duplicate to new slide Delete" at bounding box center [652, 367] width 1302 height 732
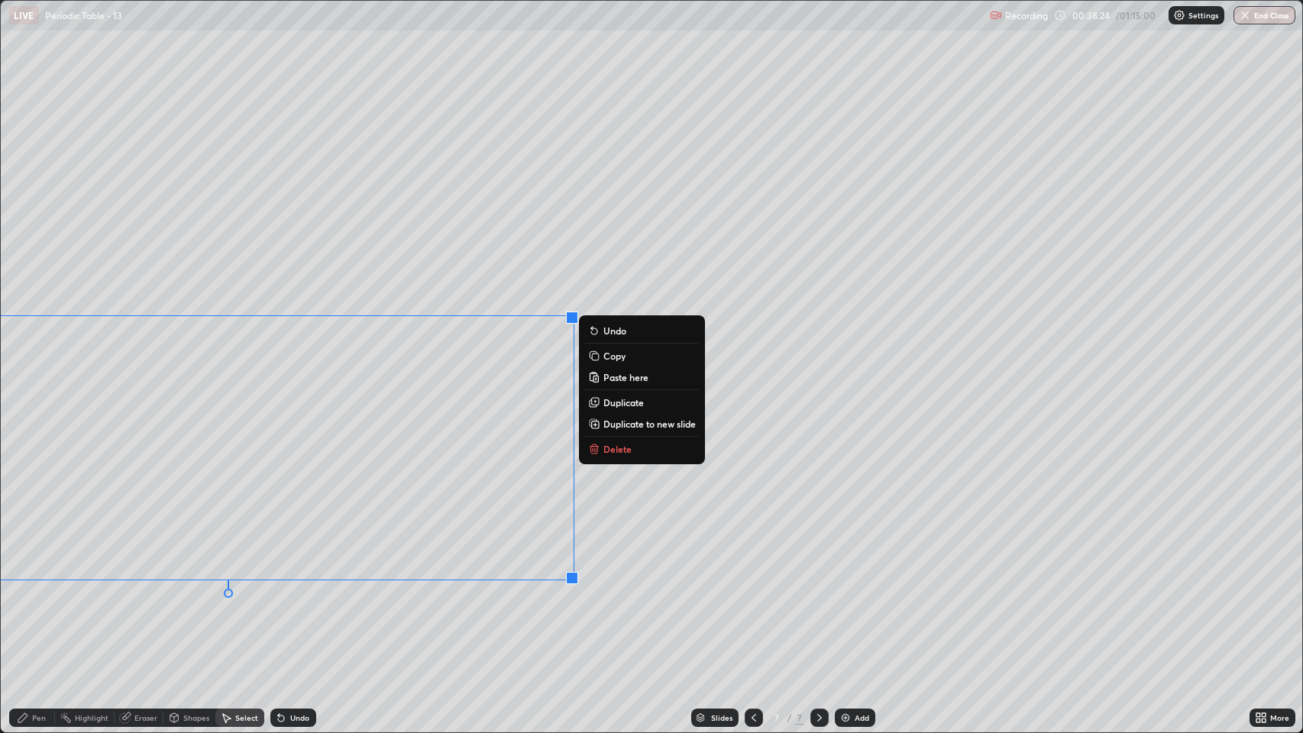
click at [642, 523] on div "0 ° Undo Copy Paste here Duplicate Duplicate to new slide Delete" at bounding box center [652, 367] width 1302 height 732
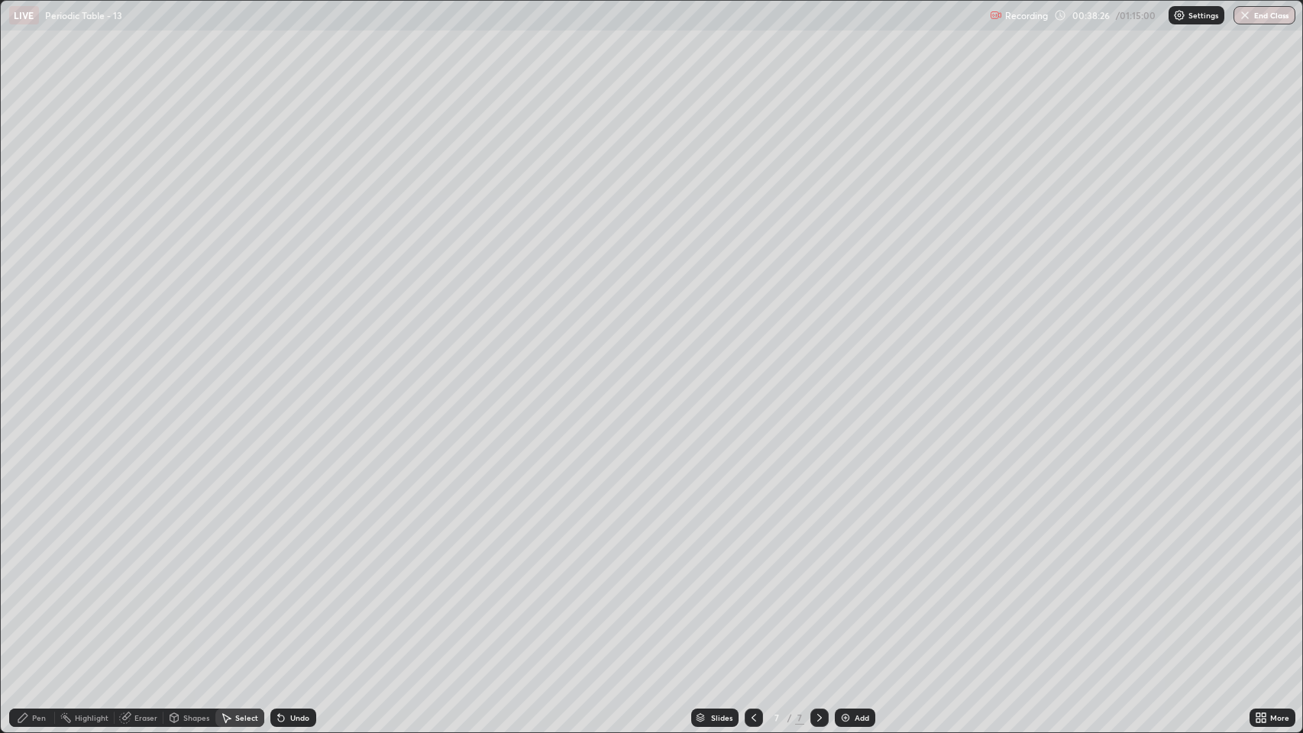
click at [27, 560] on icon at bounding box center [22, 717] width 9 height 9
click at [27, 354] on div at bounding box center [27, 354] width 9 height 9
click at [23, 455] on div at bounding box center [27, 452] width 18 height 18
click at [1266, 560] on icon at bounding box center [1264, 721] width 4 height 4
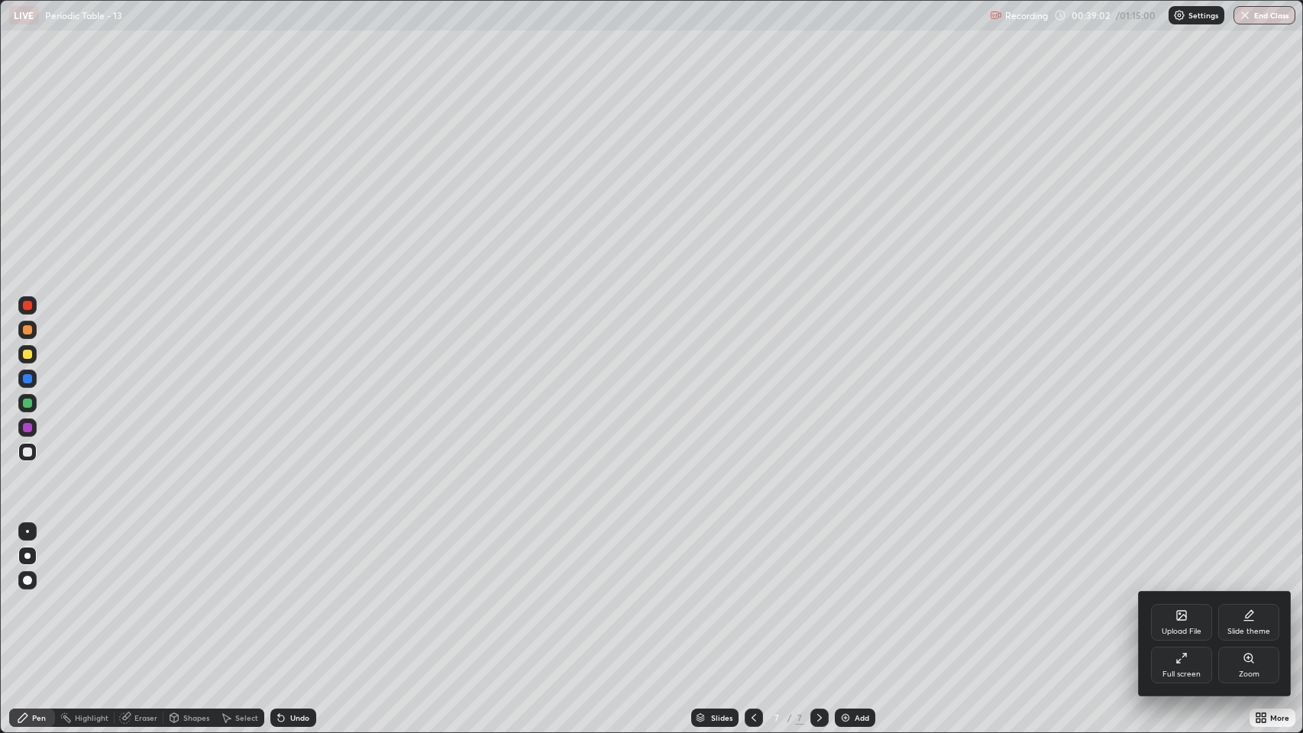
click at [1178, 560] on icon at bounding box center [1178, 661] width 3 height 3
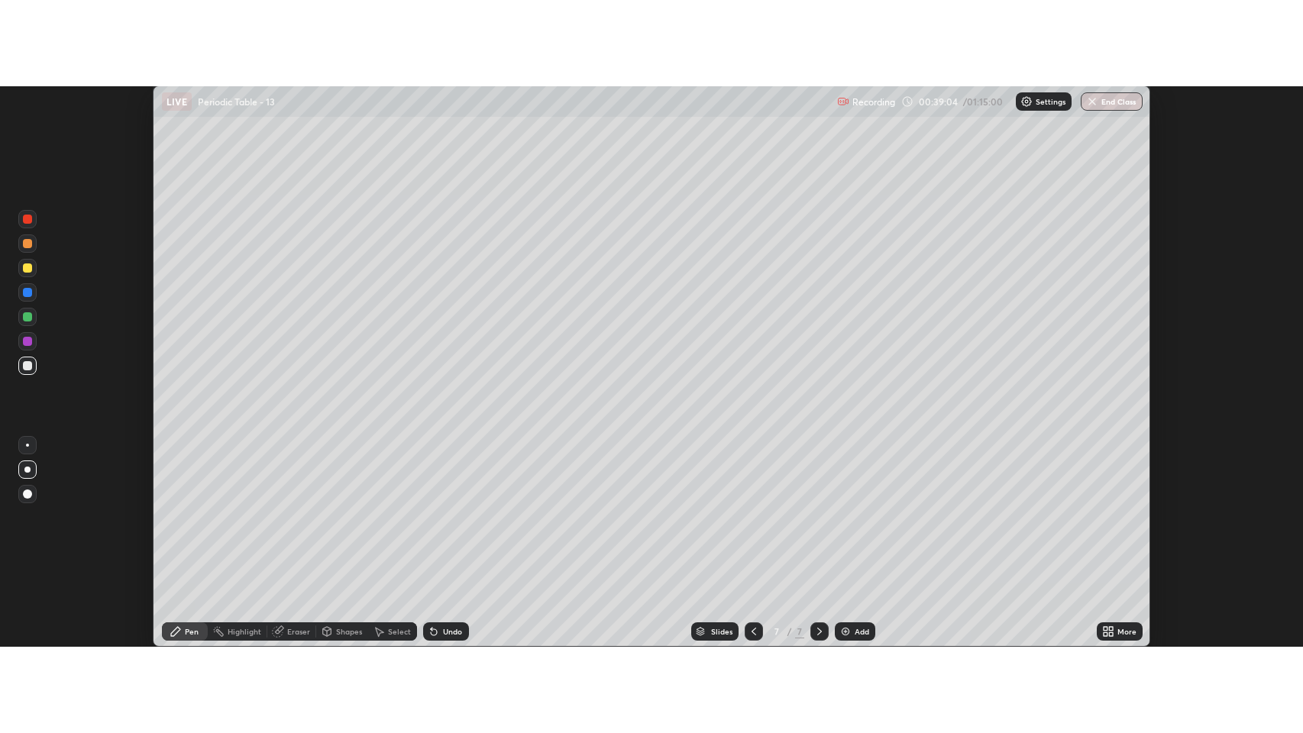
scroll to position [75814, 75072]
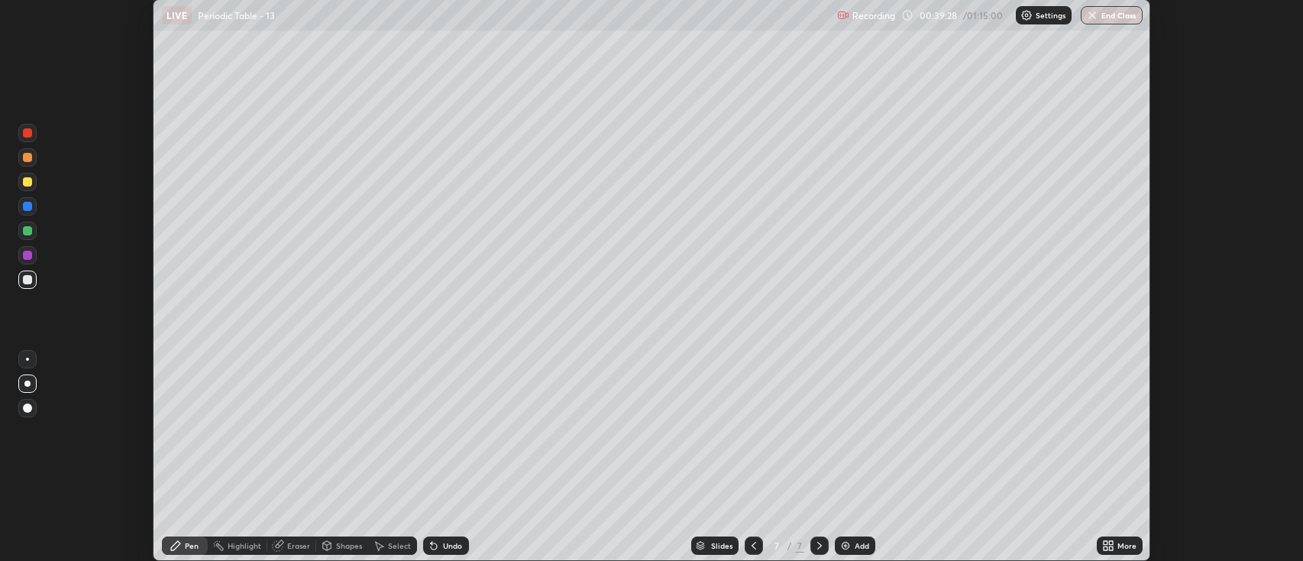
click at [1109, 545] on icon at bounding box center [1111, 543] width 4 height 4
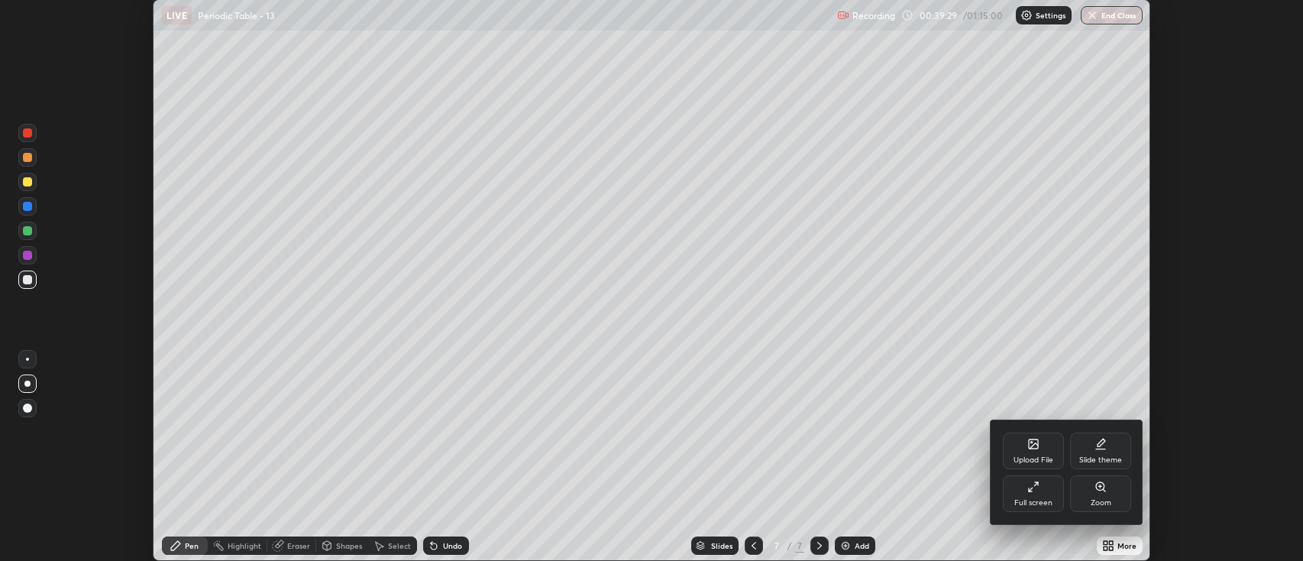
click at [1034, 493] on icon at bounding box center [1033, 486] width 12 height 12
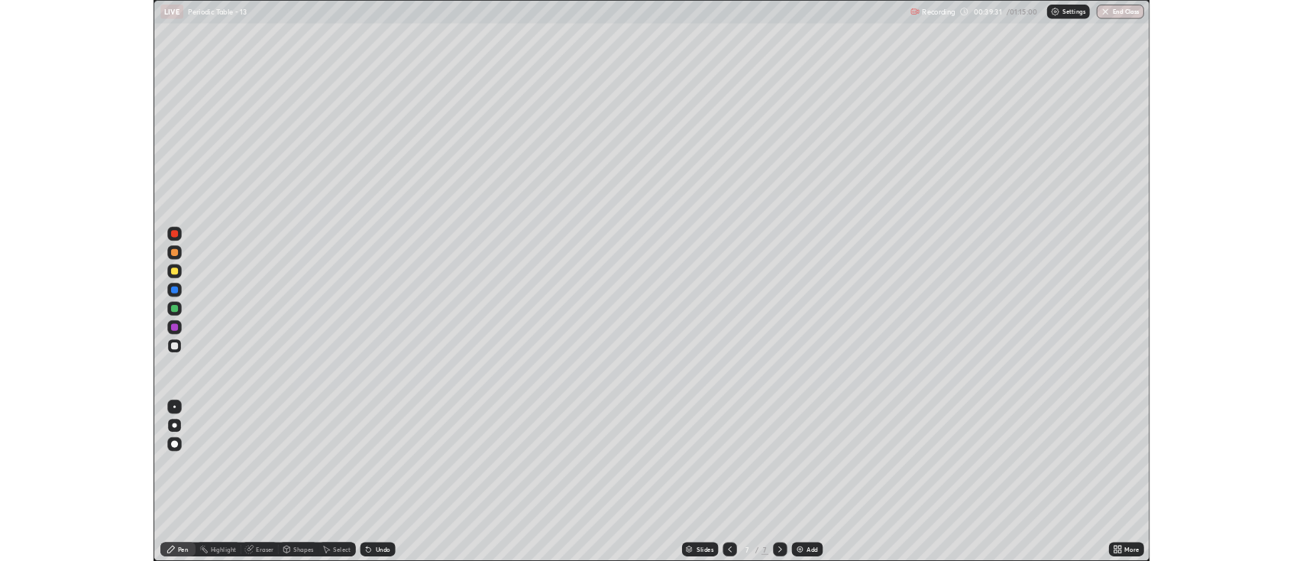
scroll to position [733, 1303]
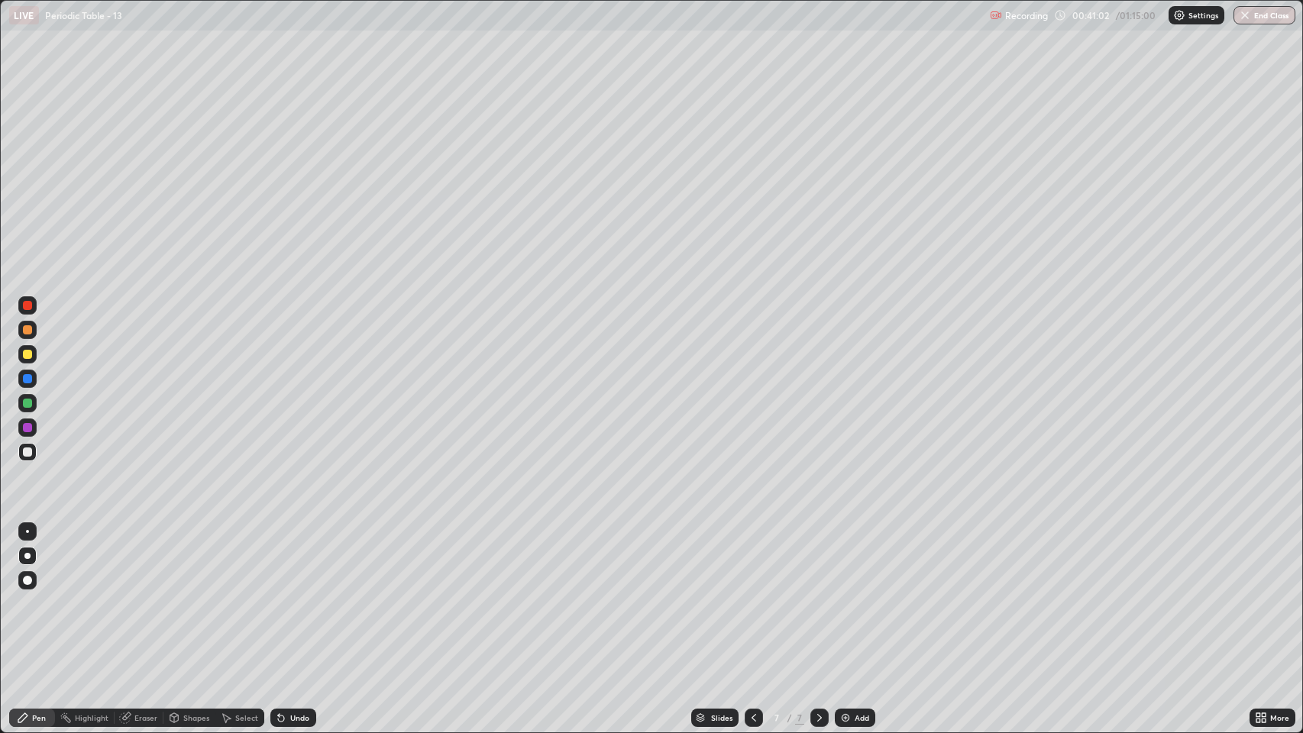
click at [283, 560] on icon at bounding box center [281, 719] width 6 height 6
click at [755, 560] on icon at bounding box center [754, 718] width 12 height 12
click at [816, 560] on icon at bounding box center [819, 718] width 12 height 12
click at [844, 560] on img at bounding box center [845, 718] width 12 height 12
click at [28, 455] on div at bounding box center [27, 452] width 9 height 9
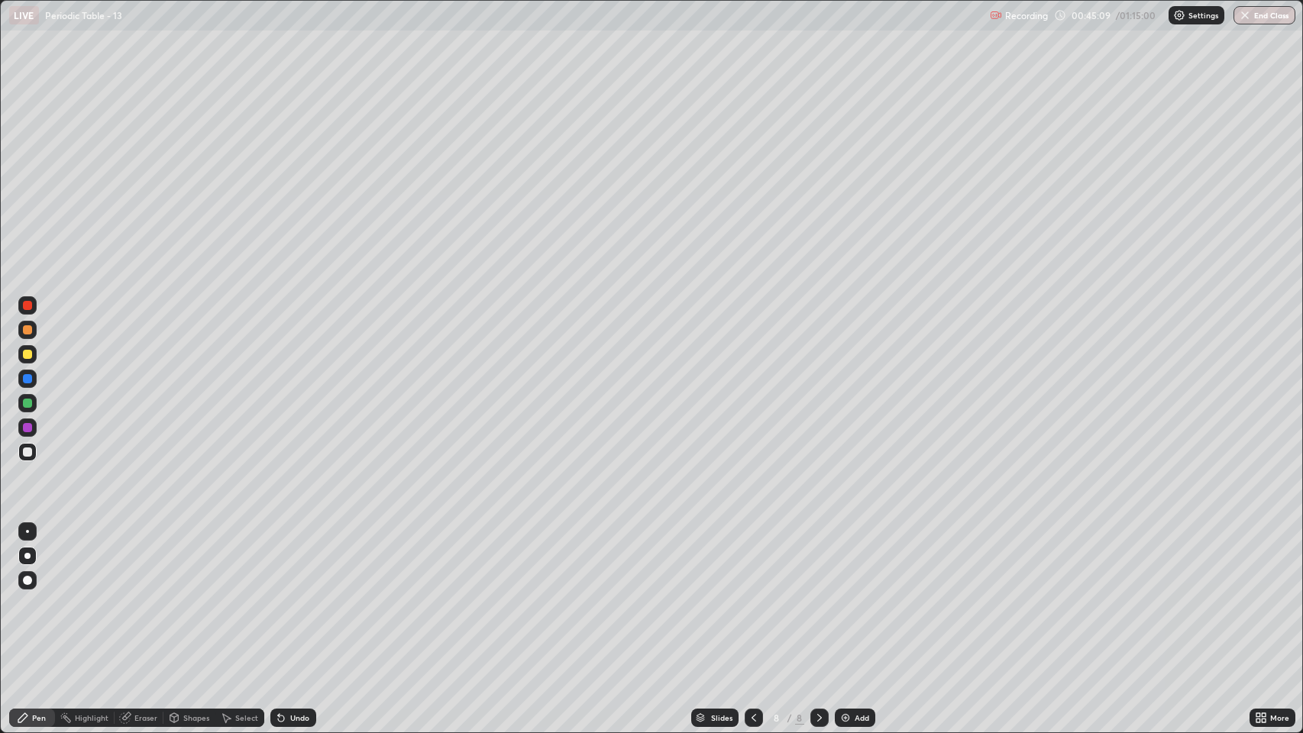
click at [27, 358] on div at bounding box center [27, 354] width 9 height 9
click at [27, 302] on div at bounding box center [27, 305] width 9 height 9
click at [28, 456] on div at bounding box center [27, 452] width 9 height 9
click at [752, 560] on icon at bounding box center [754, 718] width 12 height 12
click at [752, 560] on icon at bounding box center [754, 718] width 5 height 8
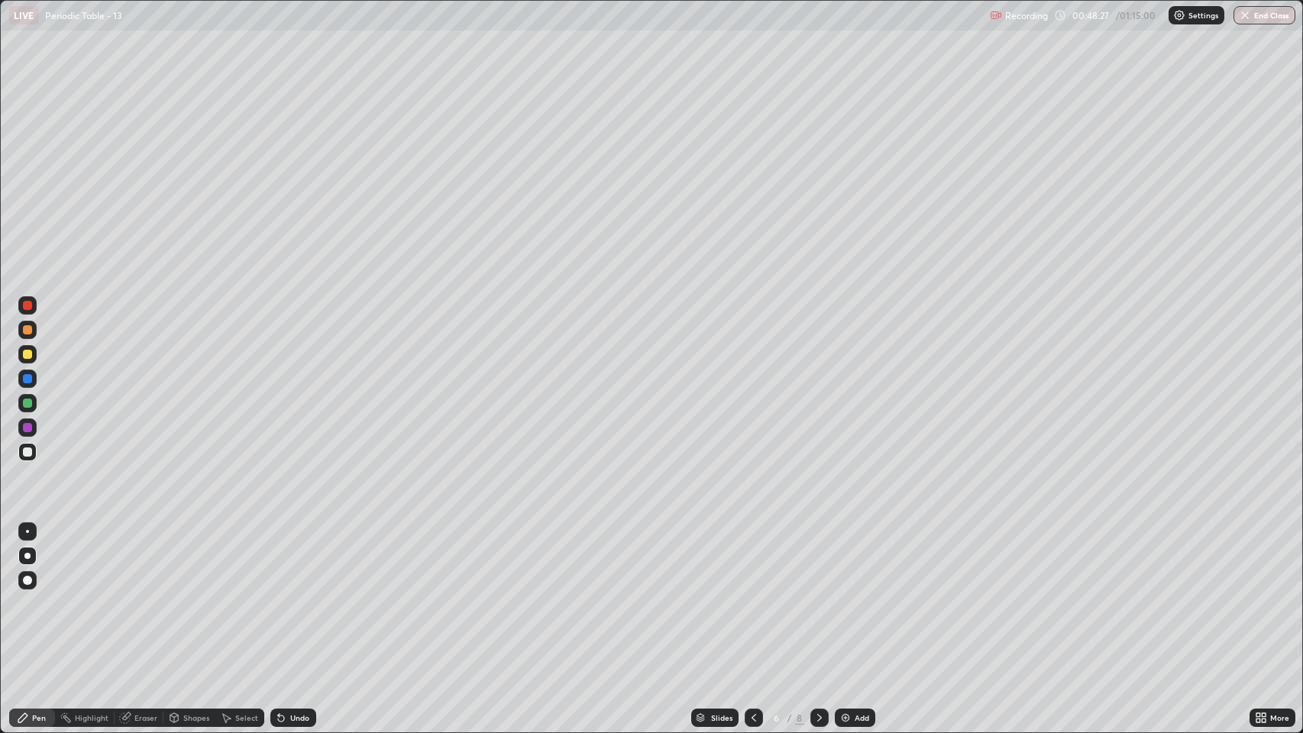
click at [31, 308] on div at bounding box center [27, 305] width 9 height 9
click at [817, 560] on icon at bounding box center [819, 718] width 12 height 12
click at [818, 560] on icon at bounding box center [819, 718] width 12 height 12
click at [753, 560] on icon at bounding box center [754, 718] width 12 height 12
click at [244, 560] on div "Select" at bounding box center [246, 718] width 23 height 8
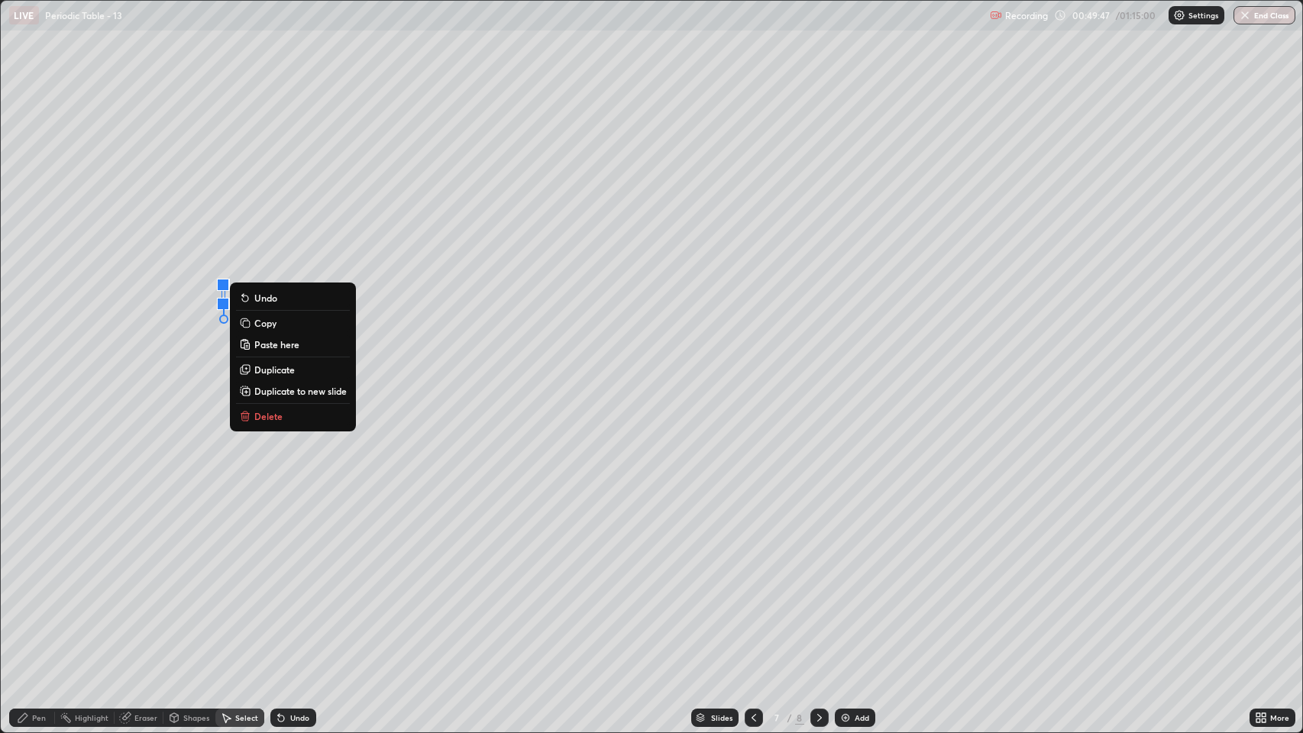
click at [513, 560] on div "0 ° Undo Copy Paste here Duplicate Duplicate to new slide Delete" at bounding box center [652, 367] width 1302 height 732
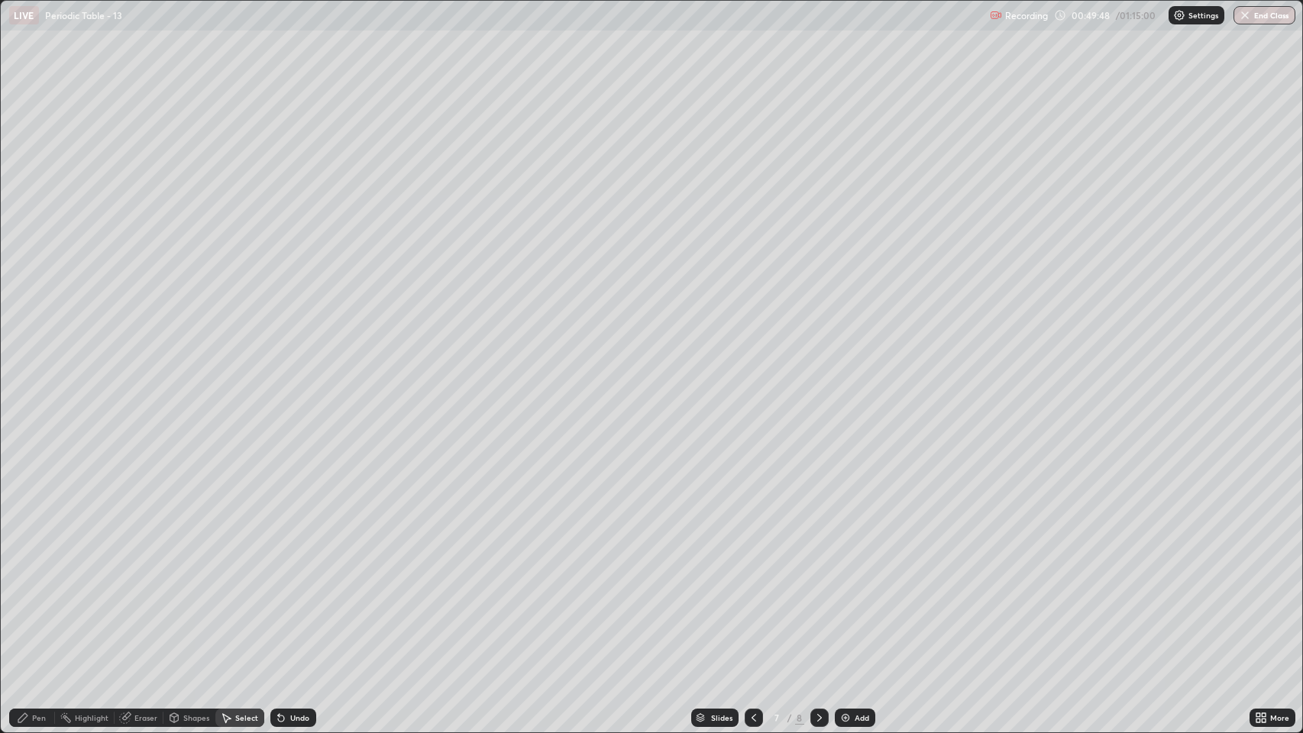
click at [752, 560] on icon at bounding box center [754, 718] width 5 height 8
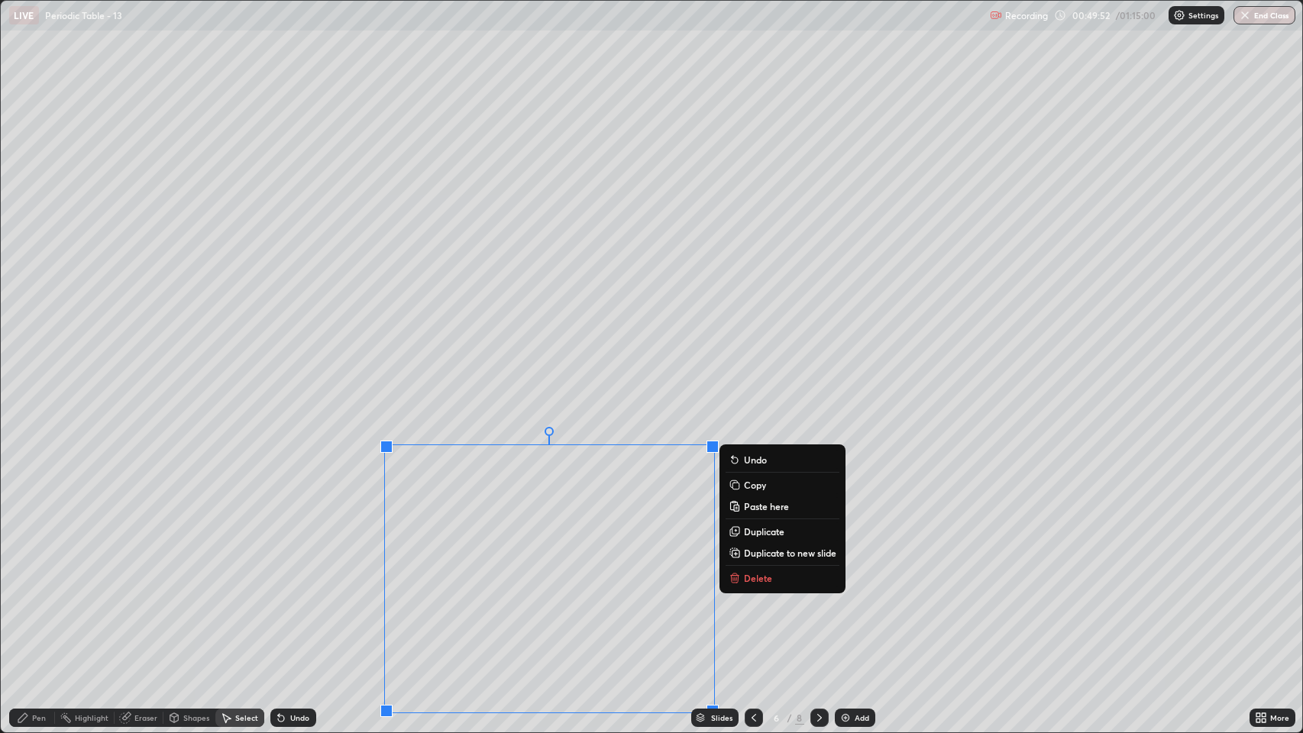
click at [755, 560] on p "Delete" at bounding box center [758, 578] width 28 height 12
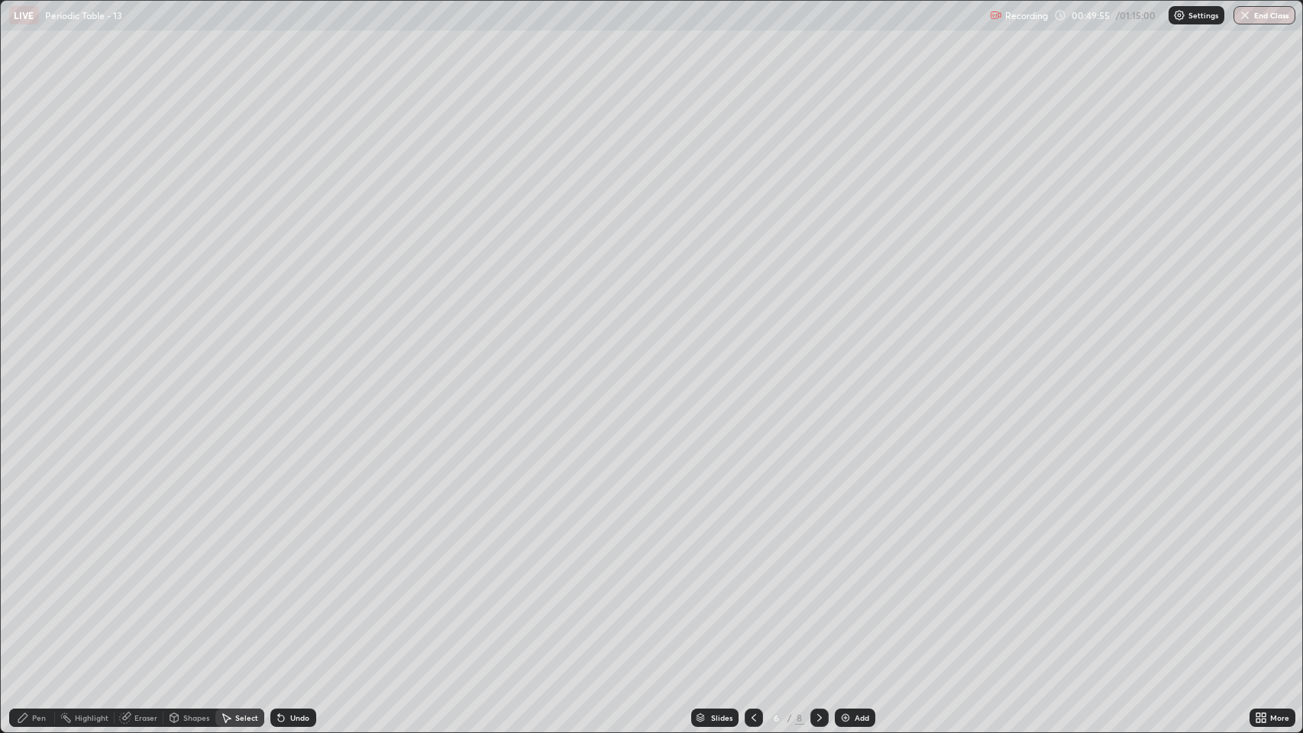
click at [818, 560] on icon at bounding box center [819, 718] width 12 height 12
click at [816, 560] on icon at bounding box center [819, 718] width 12 height 12
click at [843, 560] on img at bounding box center [845, 718] width 12 height 12
click at [31, 560] on div "Pen" at bounding box center [32, 718] width 46 height 18
click at [27, 452] on div at bounding box center [27, 452] width 9 height 9
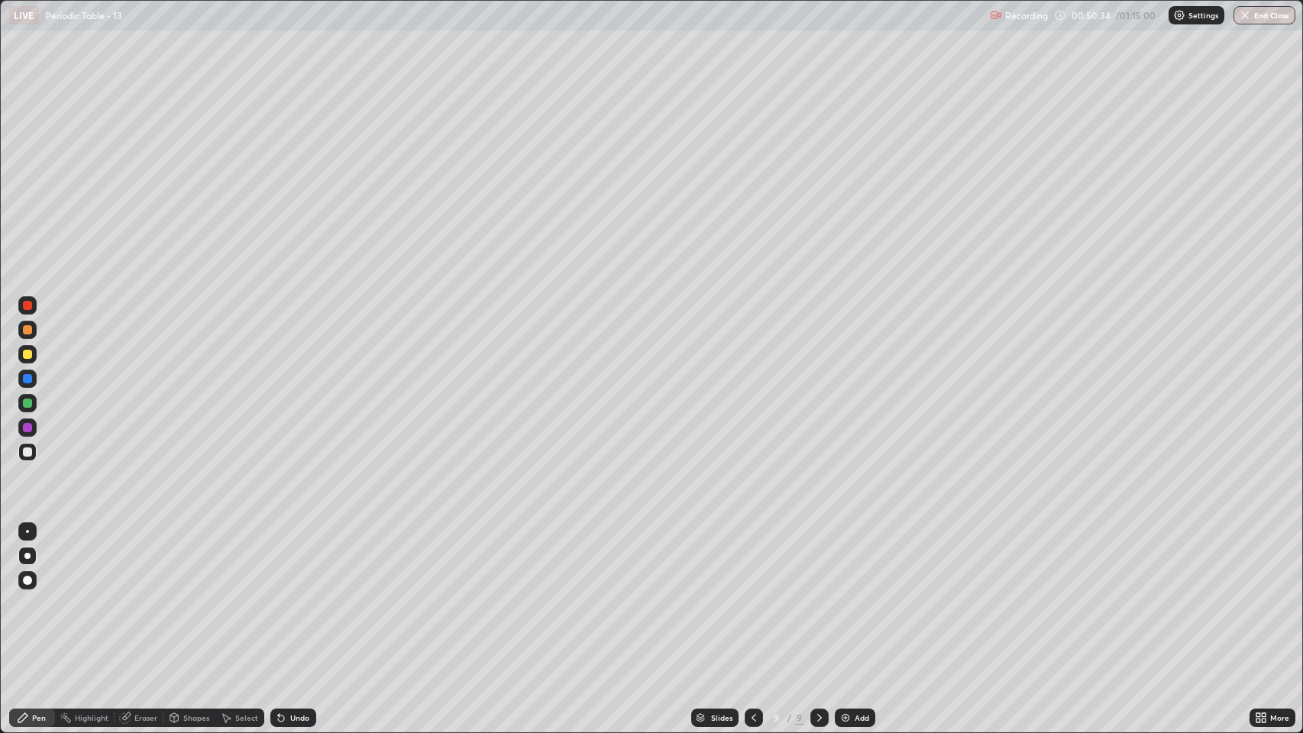
click at [30, 453] on div at bounding box center [27, 452] width 9 height 9
click at [141, 560] on div "Eraser" at bounding box center [145, 718] width 23 height 8
click at [38, 560] on div "Pen" at bounding box center [39, 718] width 14 height 8
click at [27, 358] on div at bounding box center [27, 354] width 9 height 9
click at [287, 560] on div "Undo" at bounding box center [293, 718] width 46 height 18
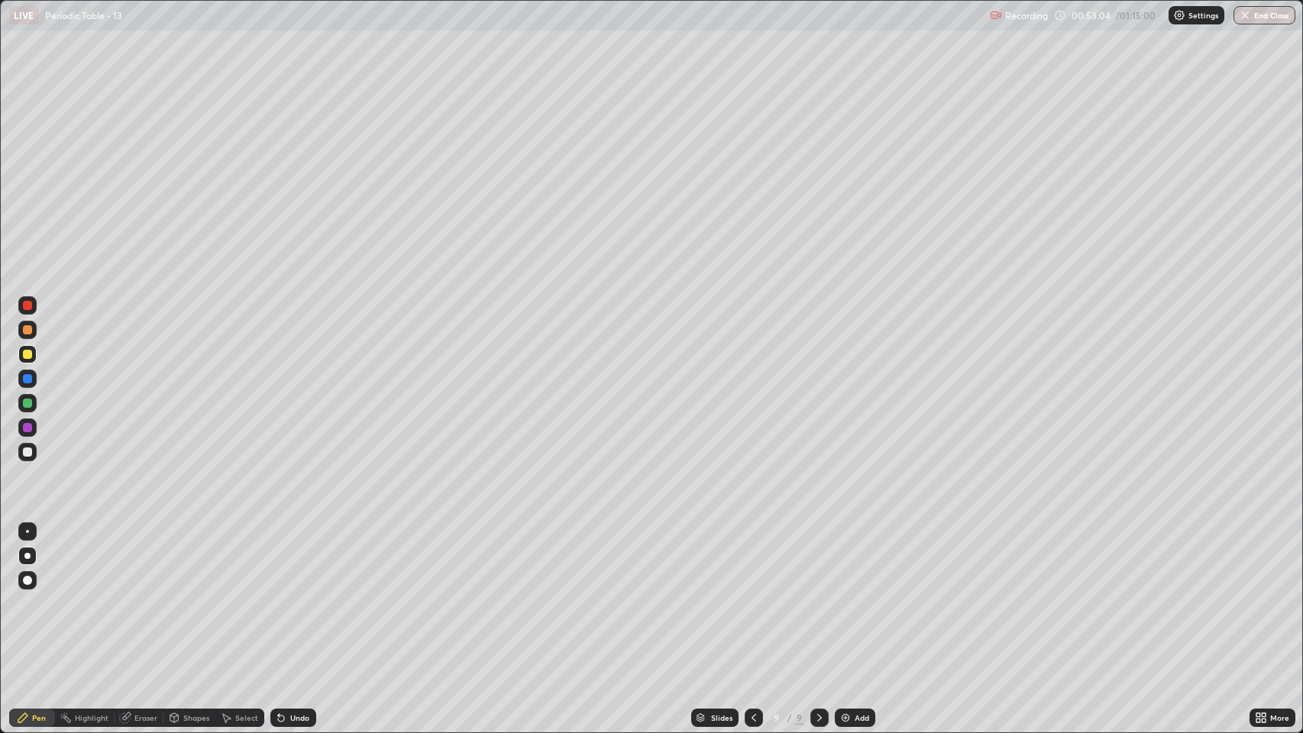
click at [288, 560] on div "Undo" at bounding box center [293, 718] width 46 height 18
click at [754, 560] on icon at bounding box center [754, 718] width 12 height 12
click at [752, 560] on icon at bounding box center [754, 718] width 12 height 12
click at [815, 560] on icon at bounding box center [819, 718] width 12 height 12
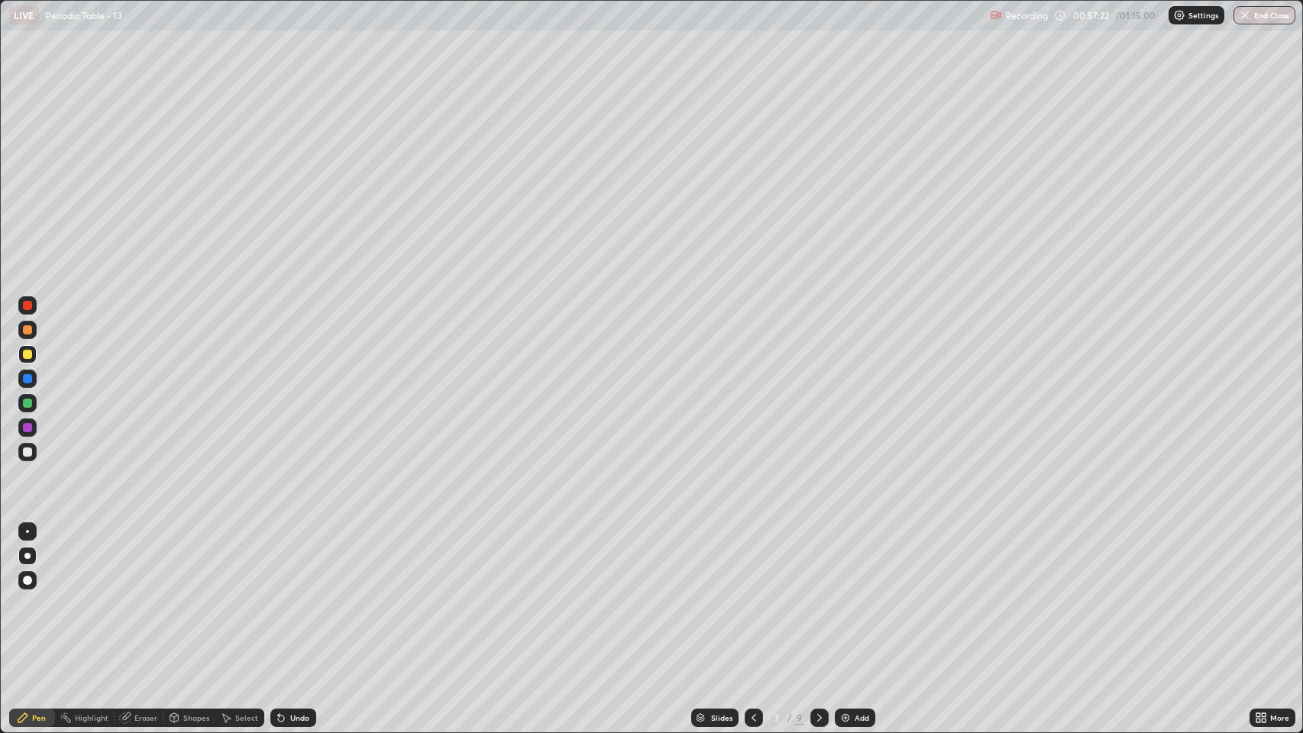
click at [821, 560] on icon at bounding box center [819, 718] width 12 height 12
click at [816, 560] on icon at bounding box center [819, 718] width 12 height 12
click at [844, 560] on img at bounding box center [845, 718] width 12 height 12
click at [27, 454] on div at bounding box center [27, 452] width 9 height 9
click at [292, 560] on div "Undo" at bounding box center [299, 718] width 19 height 8
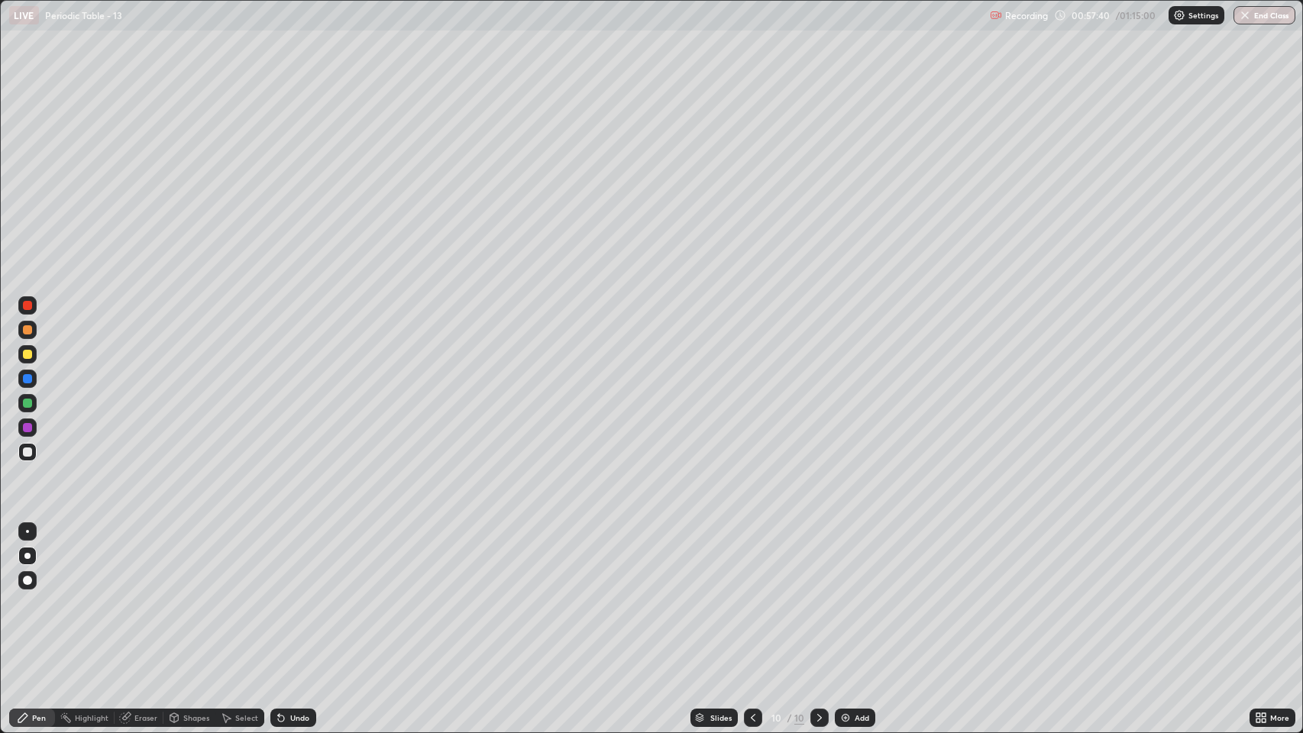
click at [295, 560] on div "Undo" at bounding box center [299, 718] width 19 height 8
click at [296, 560] on div "Undo" at bounding box center [299, 718] width 19 height 8
click at [290, 560] on div "Undo" at bounding box center [299, 718] width 19 height 8
click at [23, 354] on div at bounding box center [27, 354] width 9 height 9
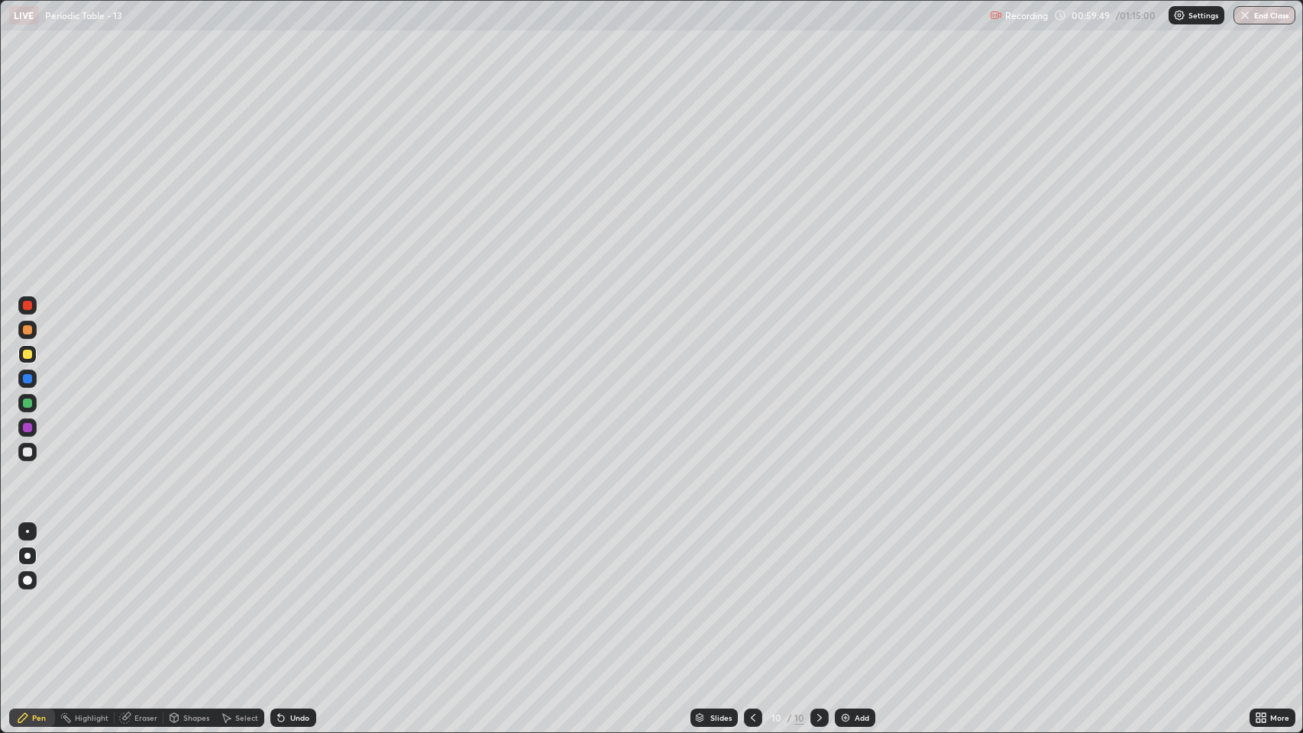
click at [748, 560] on icon at bounding box center [753, 718] width 12 height 12
click at [817, 560] on icon at bounding box center [819, 718] width 5 height 8
click at [27, 454] on div at bounding box center [27, 452] width 9 height 9
click at [290, 560] on div "Undo" at bounding box center [299, 718] width 19 height 8
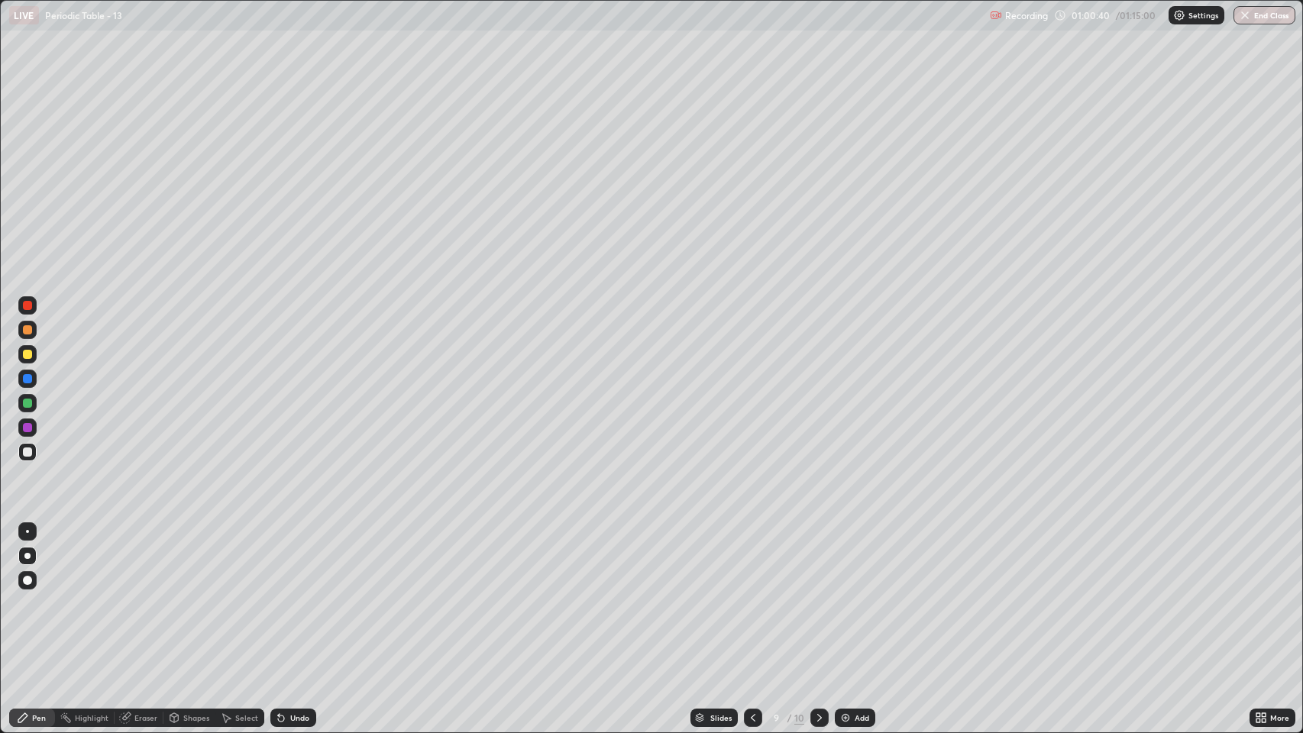
click at [293, 560] on div "Undo" at bounding box center [299, 718] width 19 height 8
click at [294, 560] on div "Undo" at bounding box center [299, 718] width 19 height 8
click at [293, 560] on div "Undo" at bounding box center [299, 718] width 19 height 8
click at [754, 560] on icon at bounding box center [753, 718] width 12 height 12
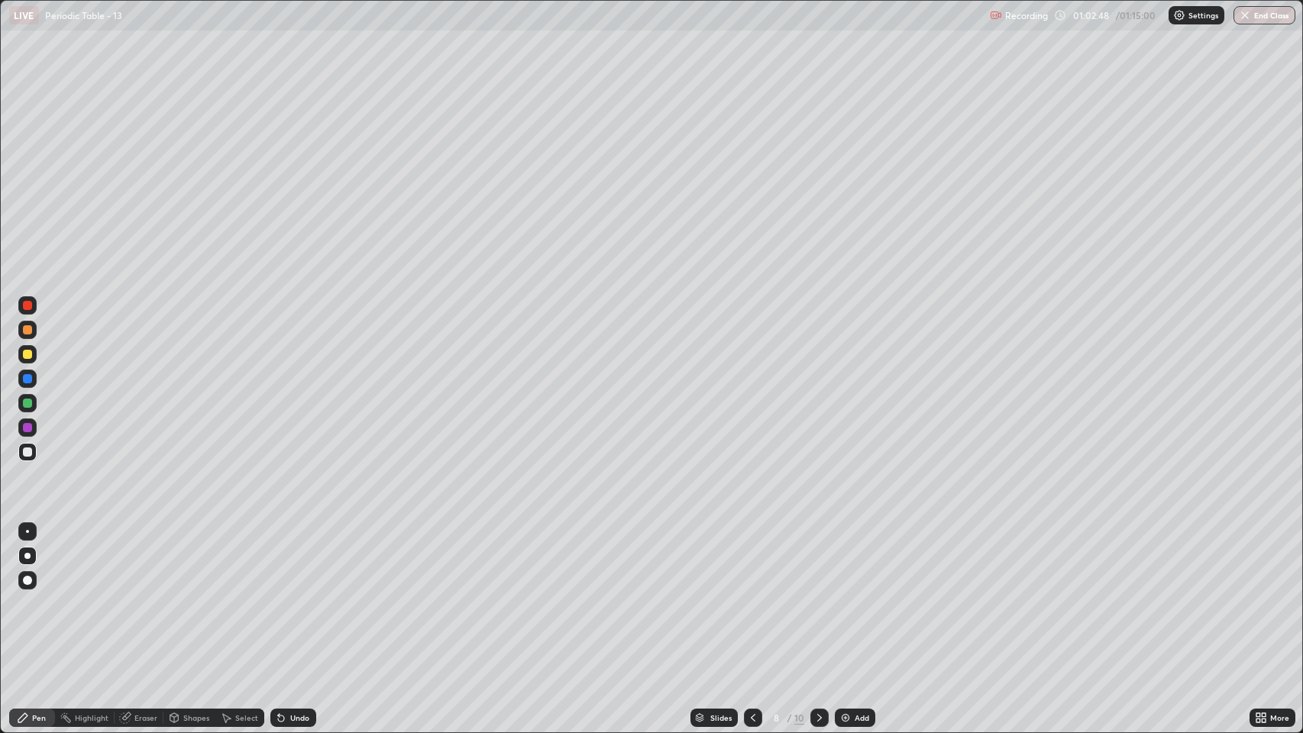
click at [754, 560] on icon at bounding box center [753, 718] width 12 height 12
click at [755, 560] on icon at bounding box center [753, 718] width 12 height 12
click at [818, 560] on icon at bounding box center [819, 718] width 12 height 12
click at [819, 560] on icon at bounding box center [819, 718] width 5 height 8
click at [819, 560] on icon at bounding box center [819, 718] width 12 height 12
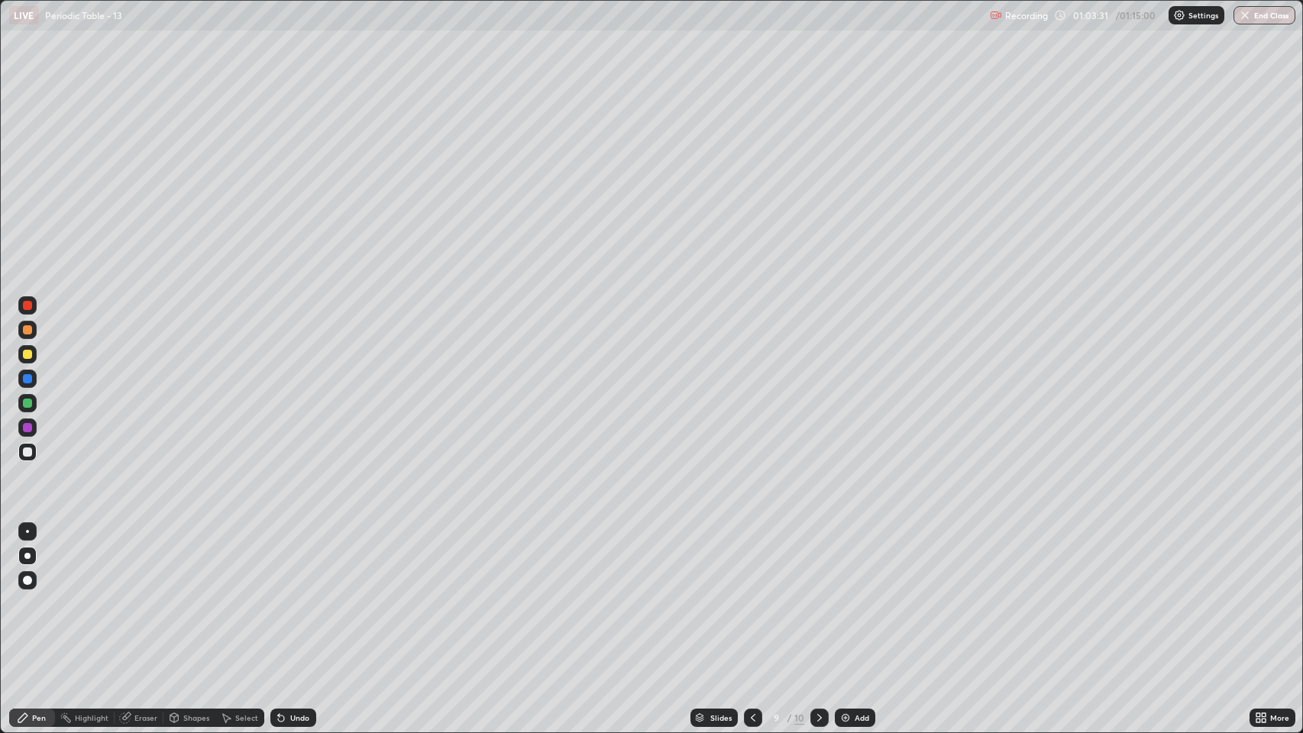
click at [818, 560] on icon at bounding box center [819, 718] width 12 height 12
click at [855, 560] on div "Add" at bounding box center [862, 718] width 15 height 8
click at [29, 455] on div at bounding box center [27, 452] width 9 height 9
click at [30, 455] on div at bounding box center [27, 452] width 9 height 9
click at [297, 560] on div "Undo" at bounding box center [299, 718] width 19 height 8
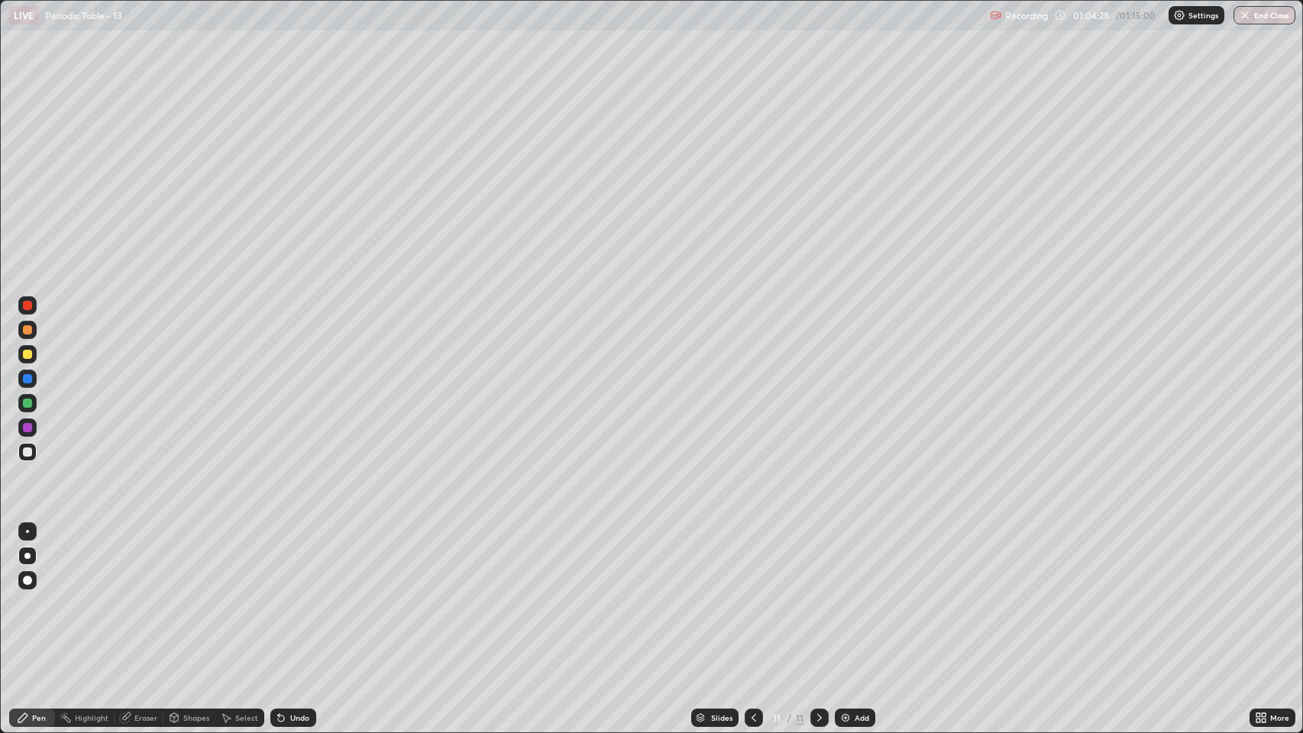
click at [293, 560] on div "Undo" at bounding box center [299, 718] width 19 height 8
click at [286, 560] on div "Undo" at bounding box center [293, 718] width 46 height 18
click at [235, 560] on div "Select" at bounding box center [246, 718] width 23 height 8
click at [37, 560] on div "Pen" at bounding box center [39, 718] width 14 height 8
click at [752, 560] on icon at bounding box center [754, 718] width 12 height 12
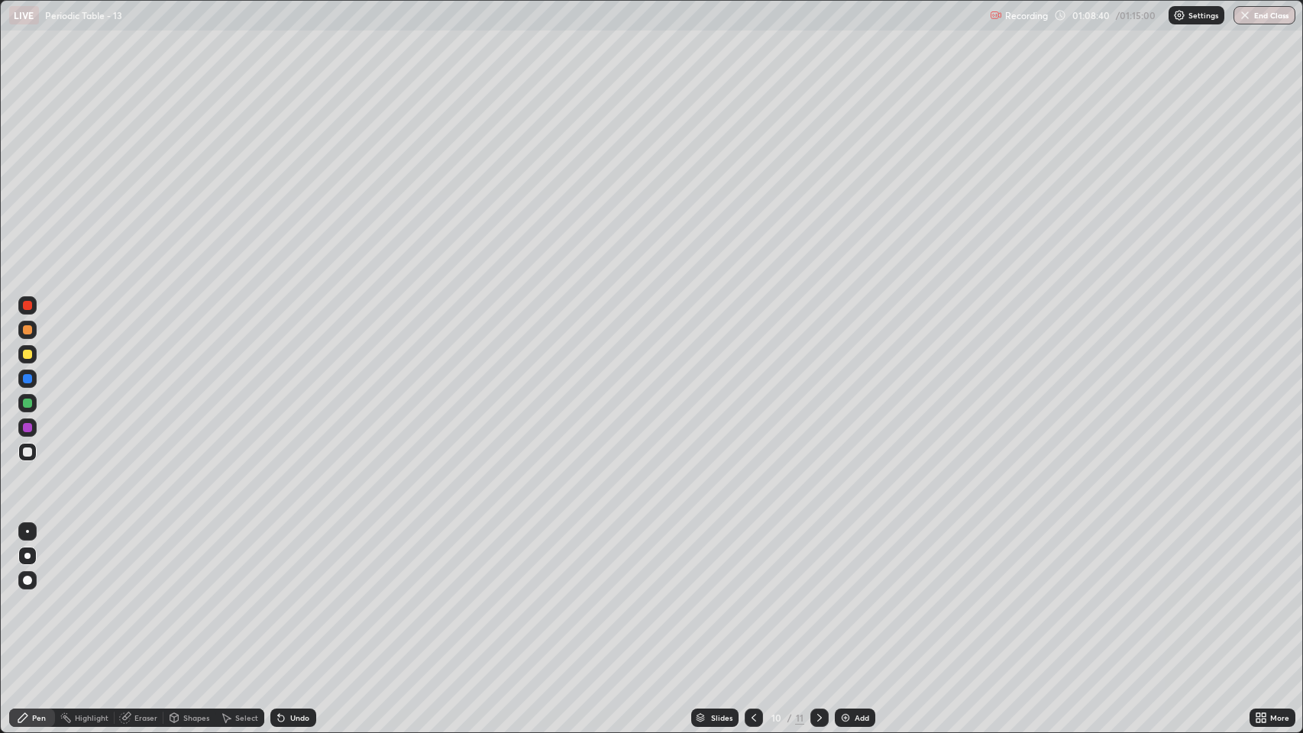
click at [750, 560] on icon at bounding box center [754, 718] width 12 height 12
click at [752, 560] on icon at bounding box center [754, 718] width 12 height 12
click at [751, 560] on icon at bounding box center [754, 718] width 12 height 12
click at [752, 560] on icon at bounding box center [754, 718] width 12 height 12
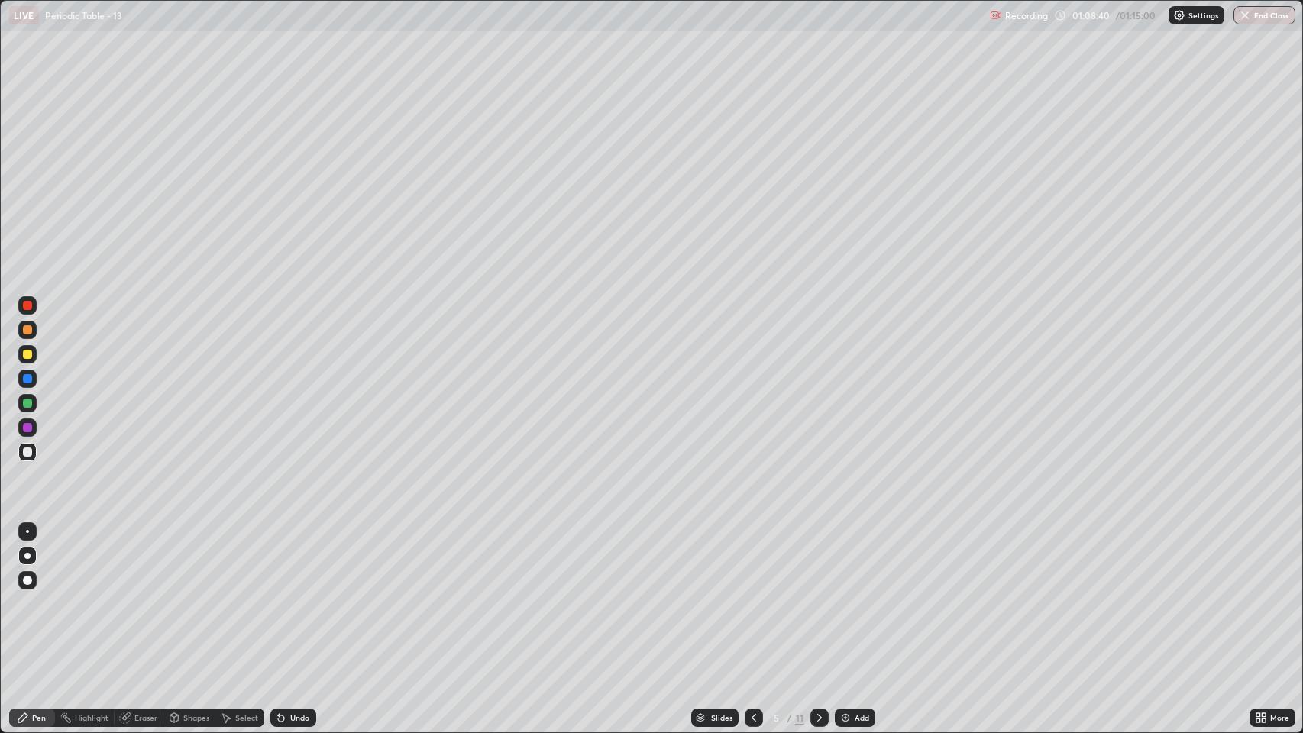
click at [754, 560] on icon at bounding box center [754, 718] width 12 height 12
click at [751, 560] on icon at bounding box center [754, 718] width 12 height 12
click at [818, 560] on icon at bounding box center [819, 718] width 12 height 12
click at [814, 560] on icon at bounding box center [819, 718] width 12 height 12
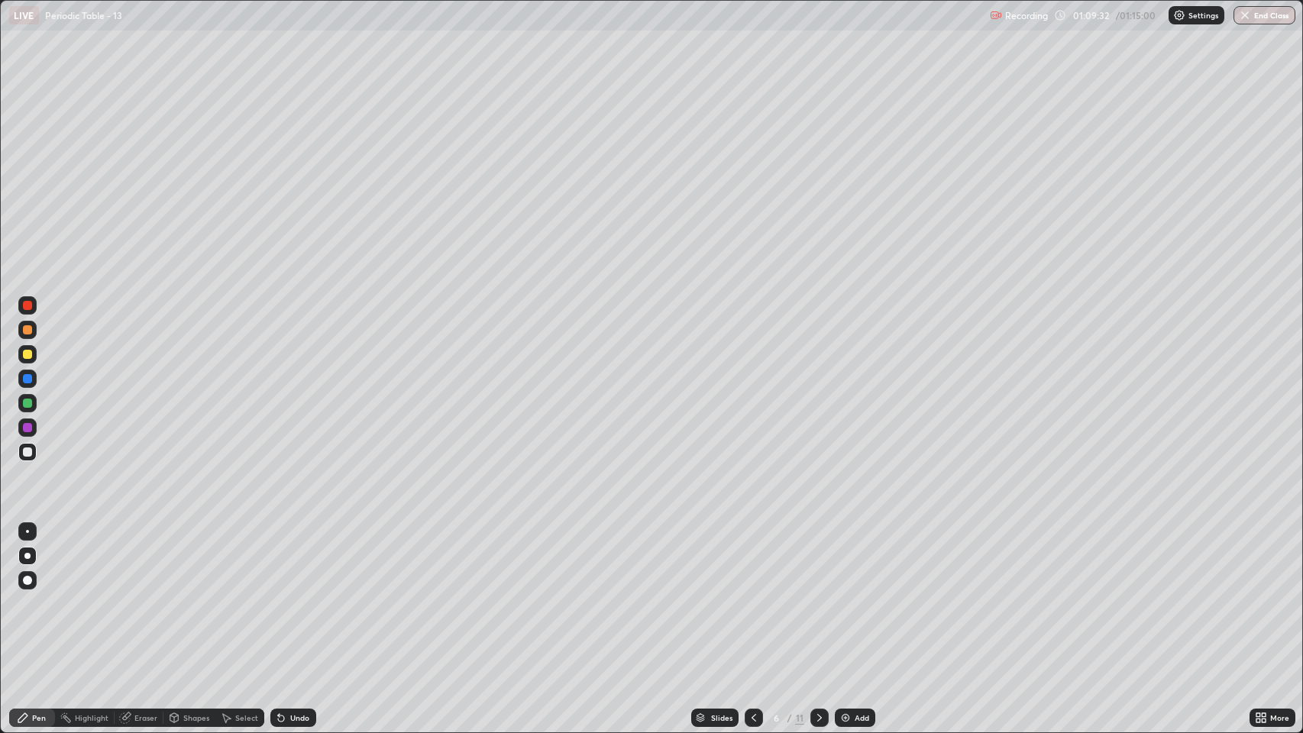
click at [816, 560] on icon at bounding box center [819, 718] width 12 height 12
click at [815, 560] on icon at bounding box center [819, 718] width 12 height 12
click at [818, 560] on icon at bounding box center [819, 718] width 12 height 12
click at [818, 560] on icon at bounding box center [819, 718] width 5 height 8
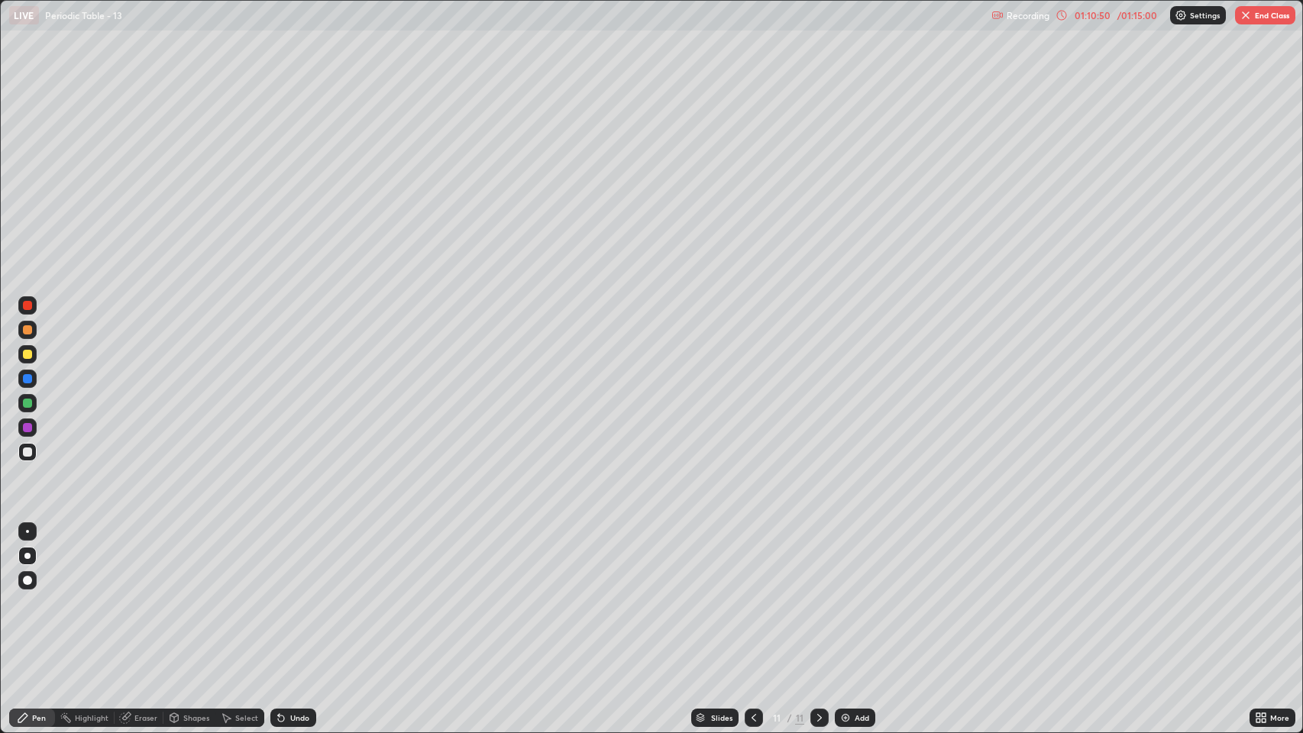
click at [1250, 18] on img "button" at bounding box center [1246, 15] width 12 height 12
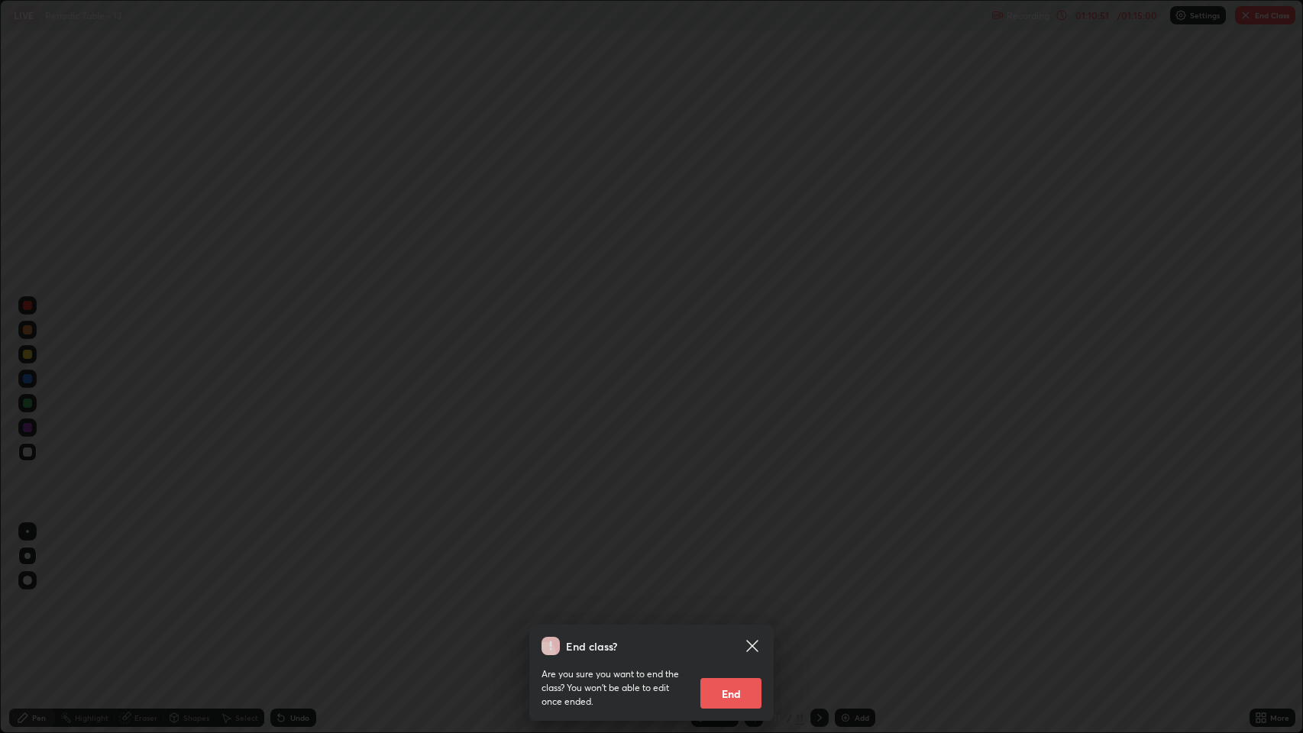
click at [723, 560] on button "End" at bounding box center [730, 693] width 61 height 31
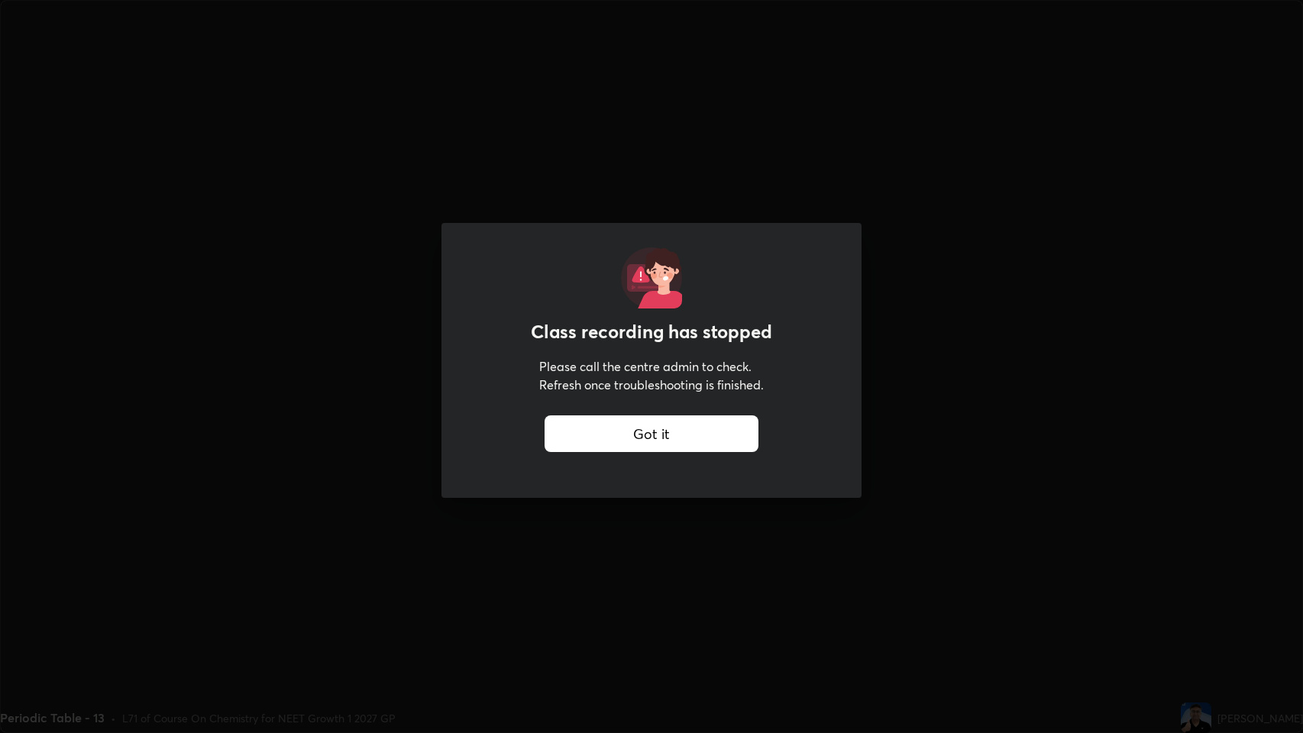
click at [739, 434] on div "Got it" at bounding box center [652, 433] width 214 height 37
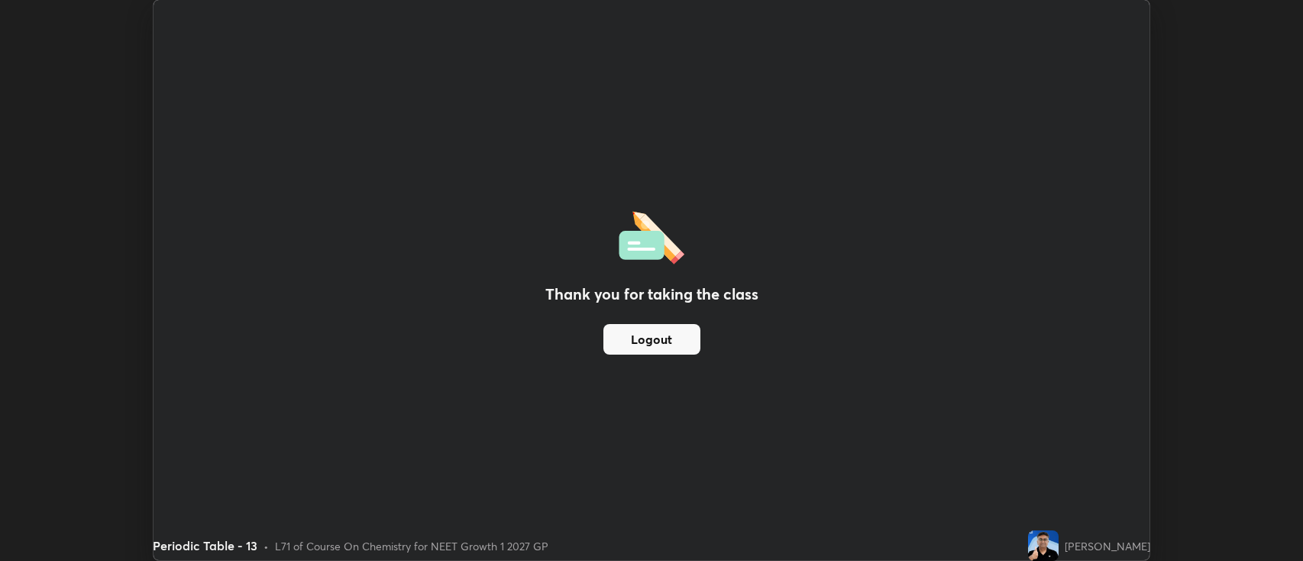
scroll to position [75814, 75072]
